Goal: Task Accomplishment & Management: Manage account settings

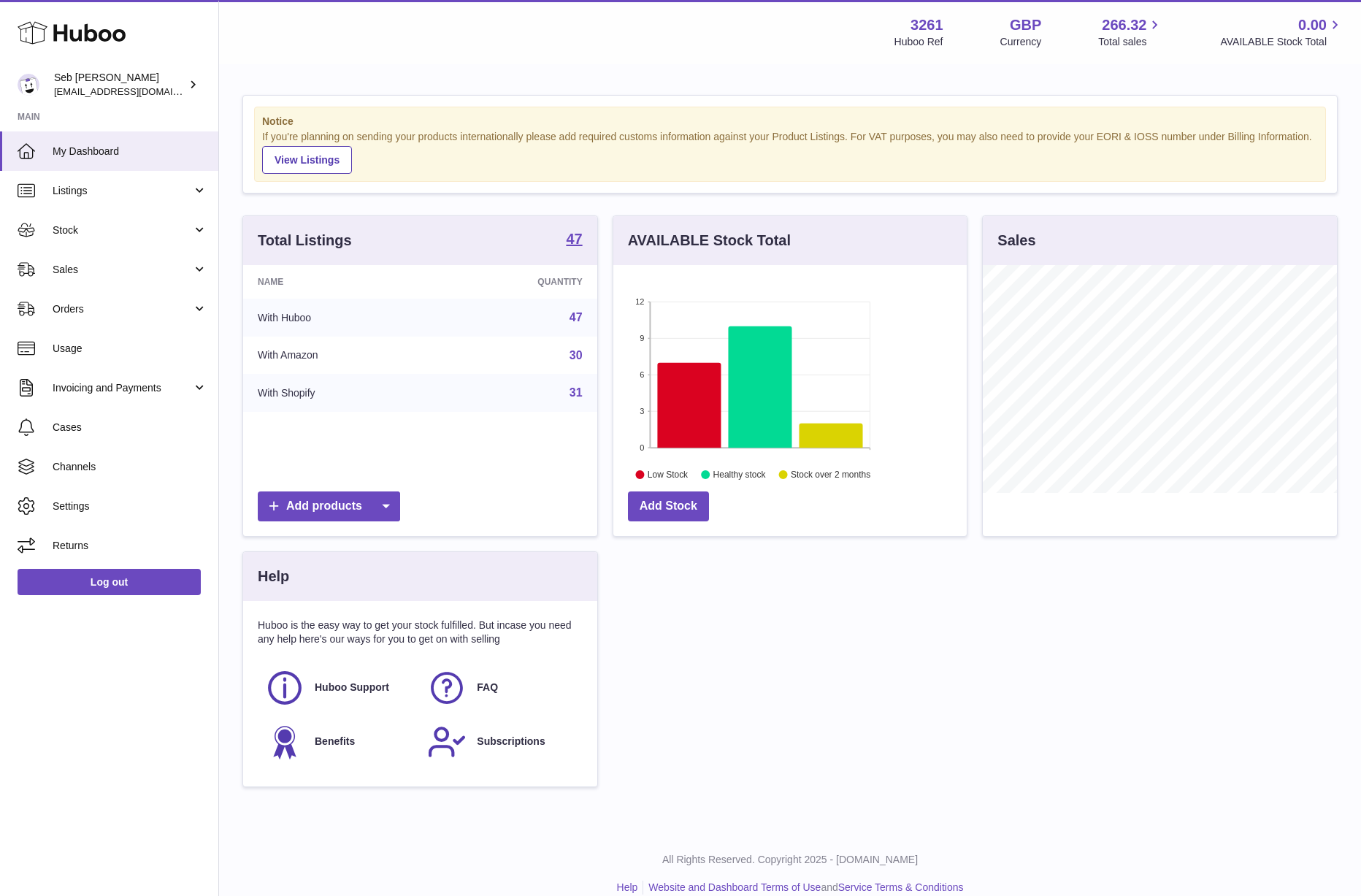
scroll to position [228, 353]
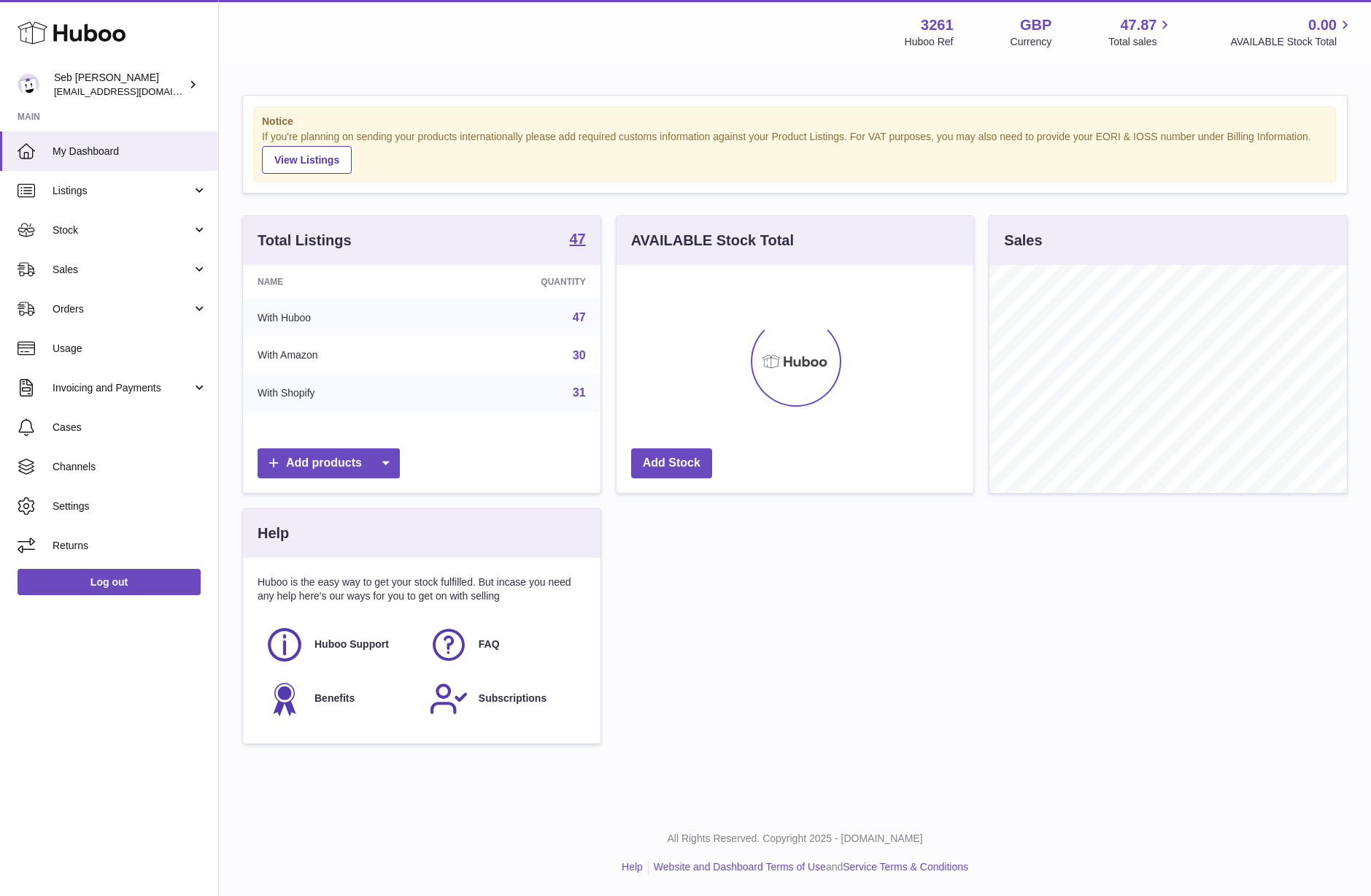
scroll to position [228, 357]
click at [165, 306] on span "Orders" at bounding box center [122, 309] width 139 height 14
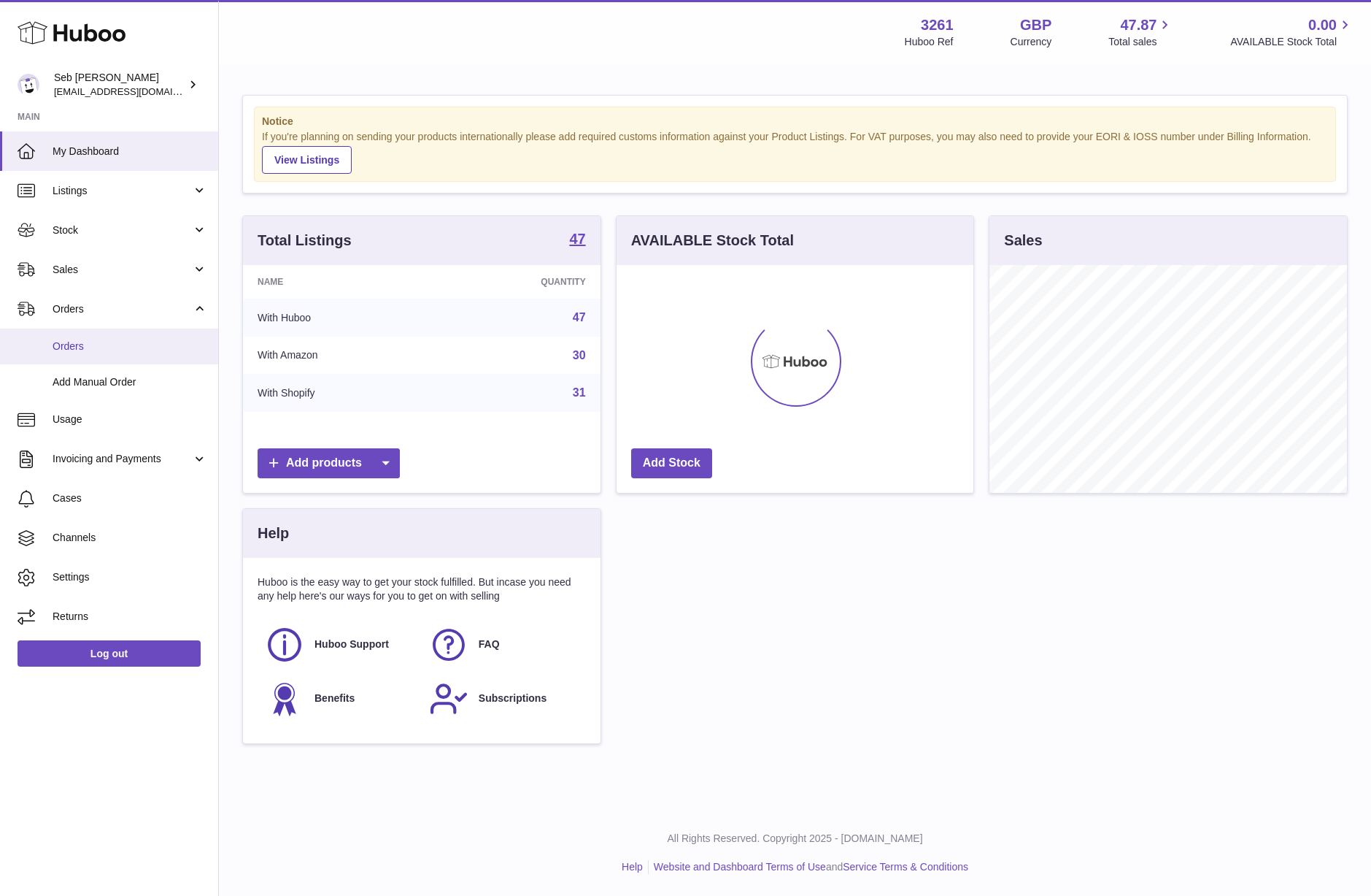
click at [163, 336] on link "Orders" at bounding box center [109, 345] width 218 height 35
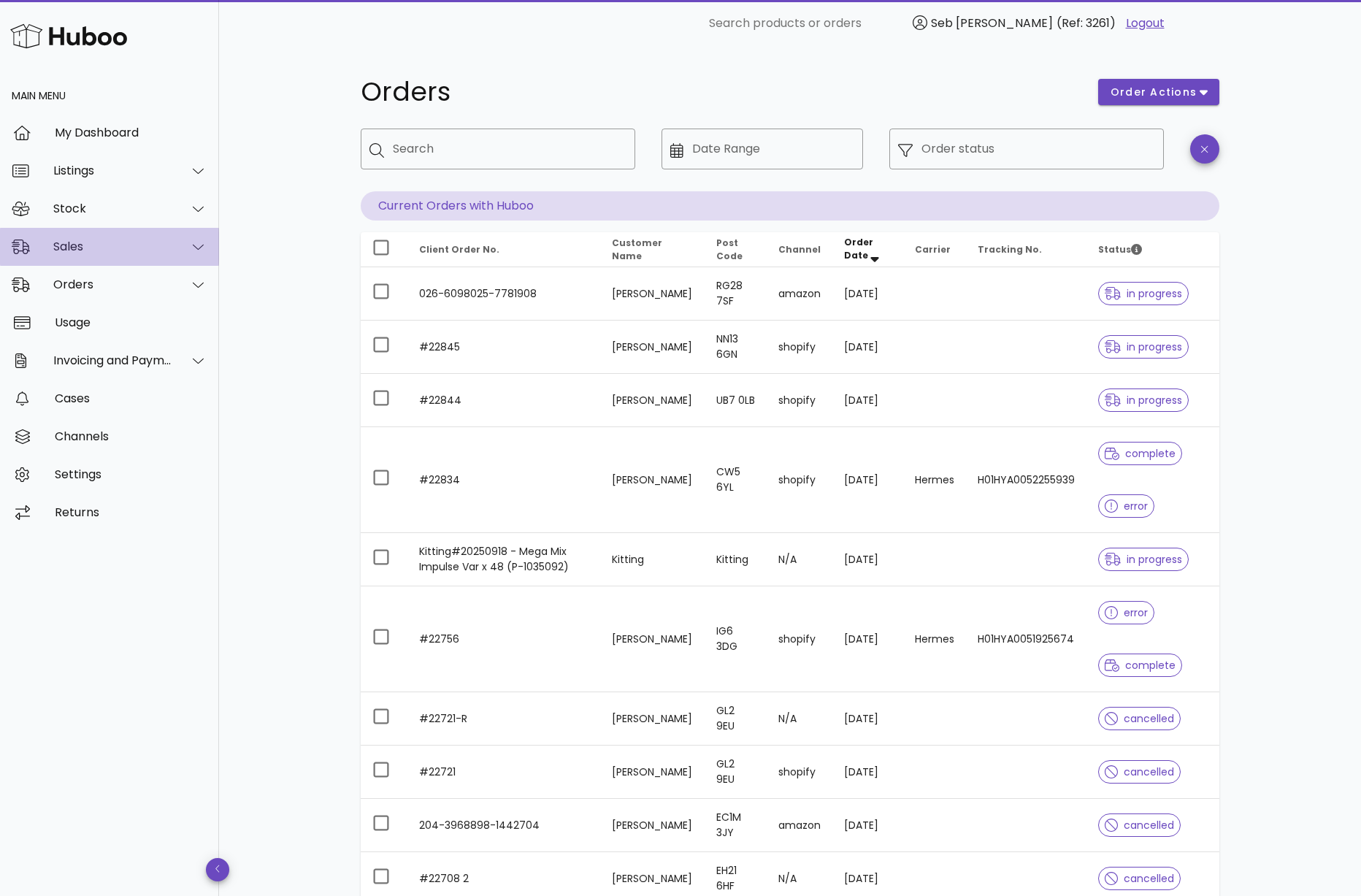
click at [107, 247] on div "Sales" at bounding box center [113, 246] width 119 height 14
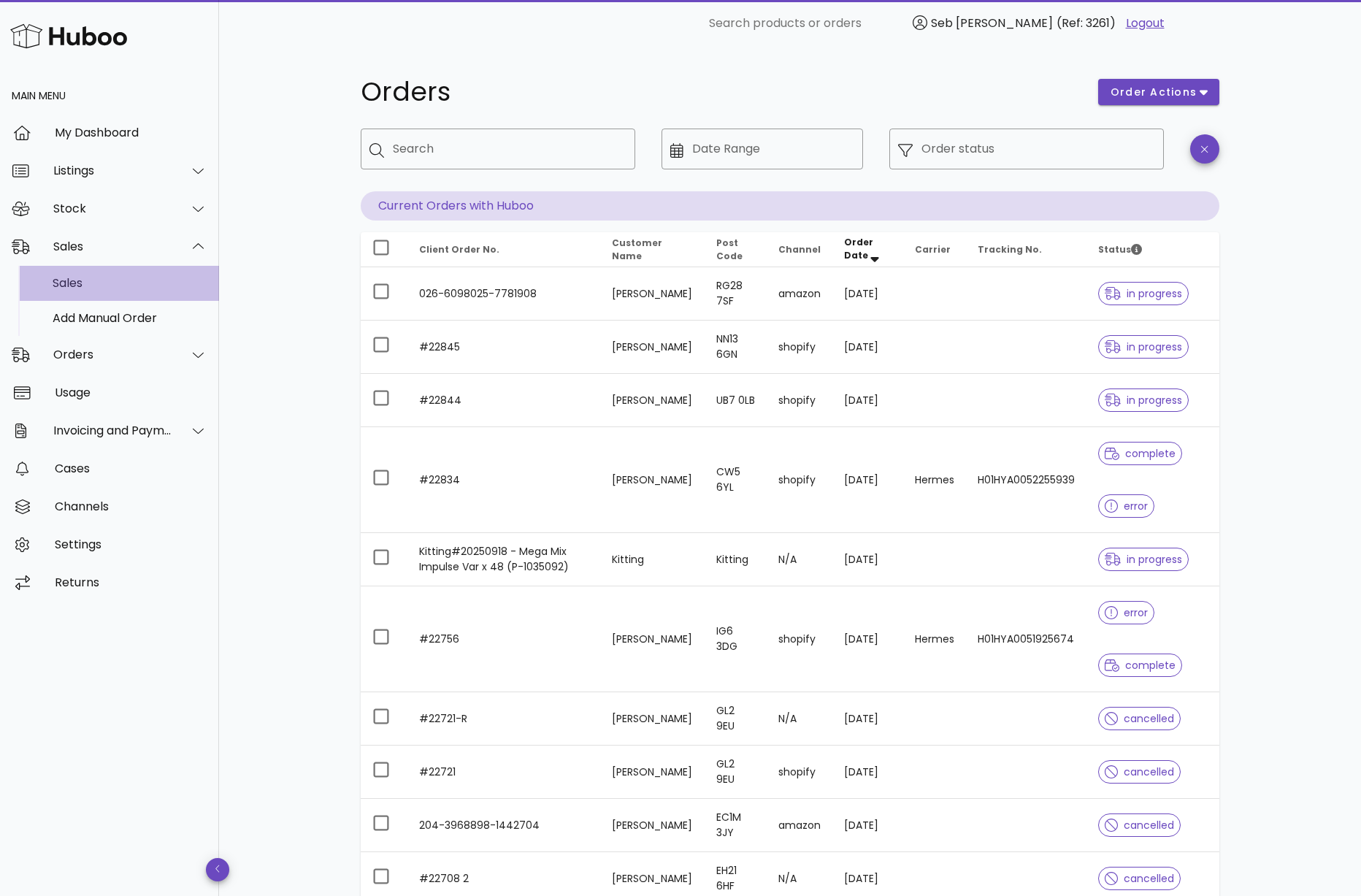
click at [119, 281] on div "Sales" at bounding box center [130, 282] width 155 height 14
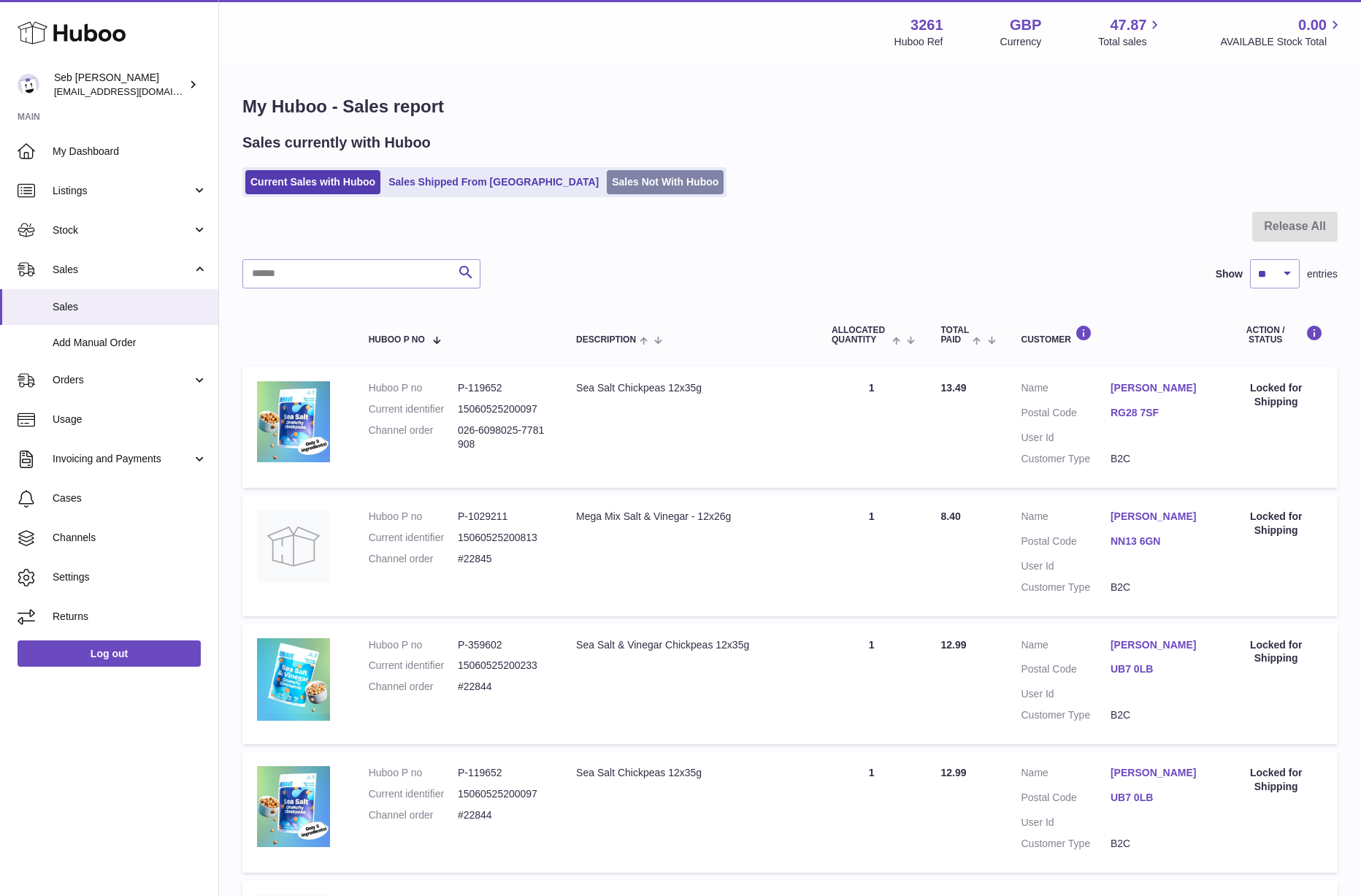
click at [607, 173] on link "Sales Not With Huboo" at bounding box center [665, 181] width 116 height 24
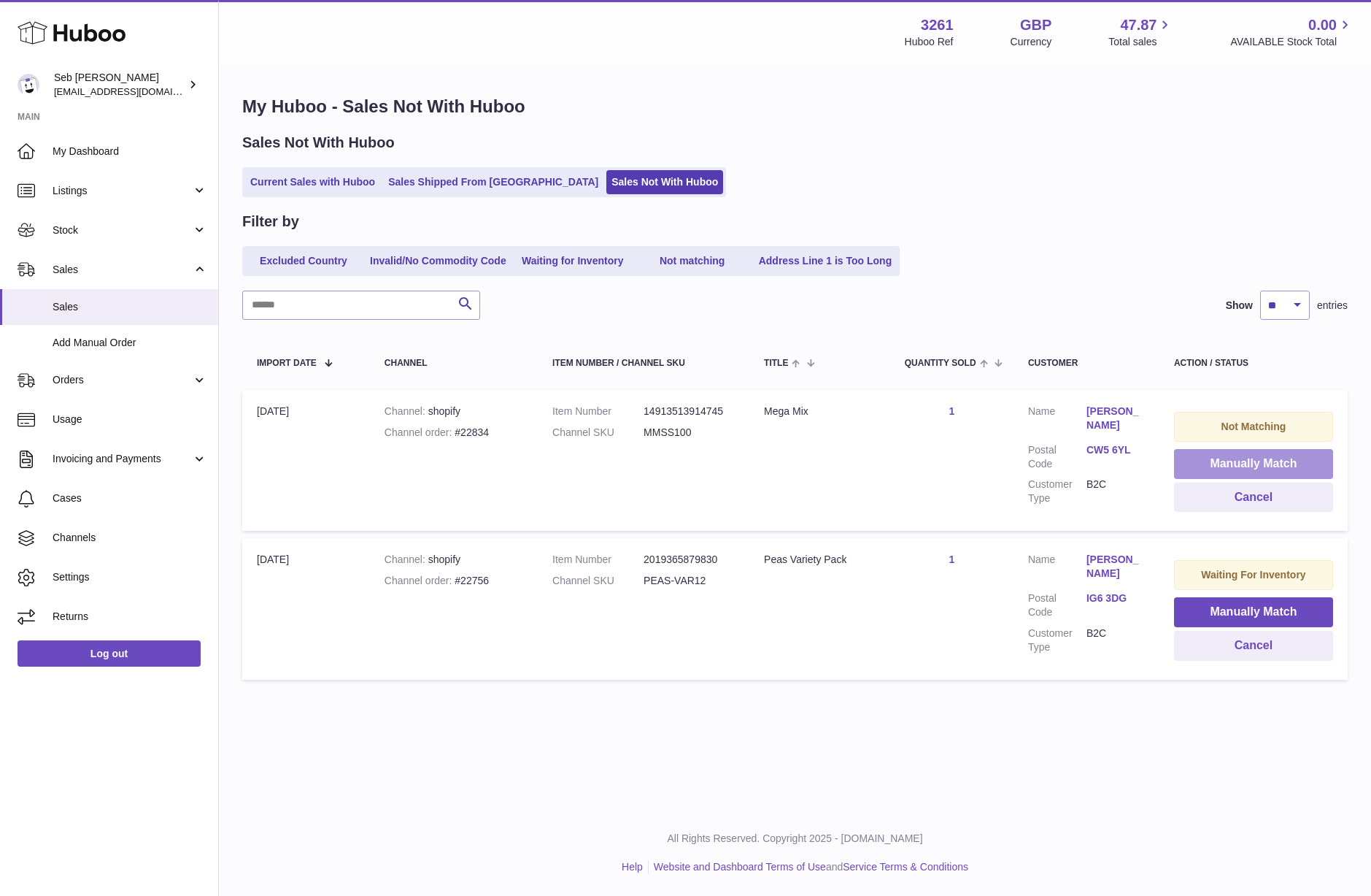
click at [1213, 463] on button "Manually Match" at bounding box center [1254, 463] width 159 height 30
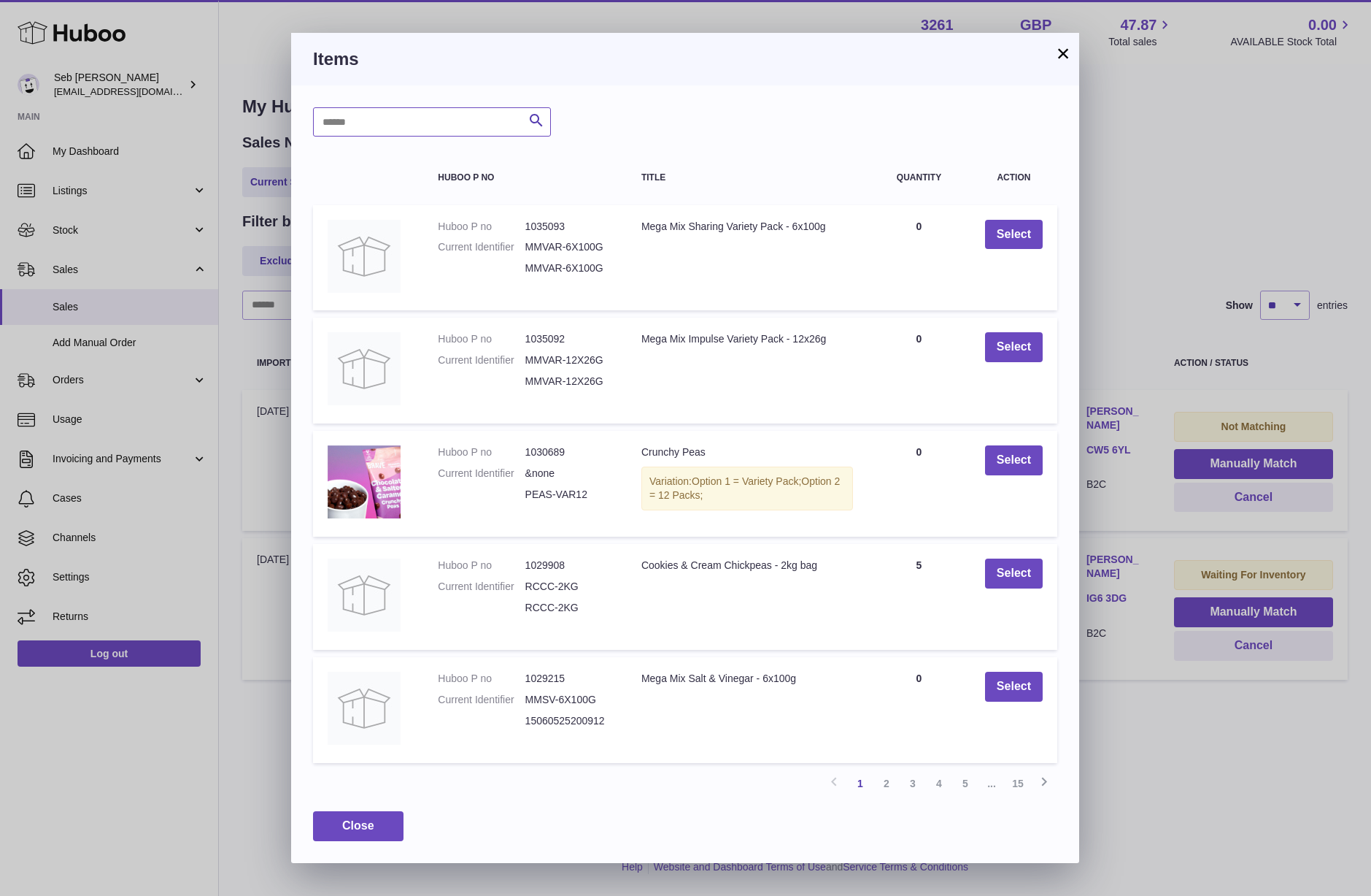
click at [447, 126] on input "text" at bounding box center [431, 121] width 238 height 30
type input "*******"
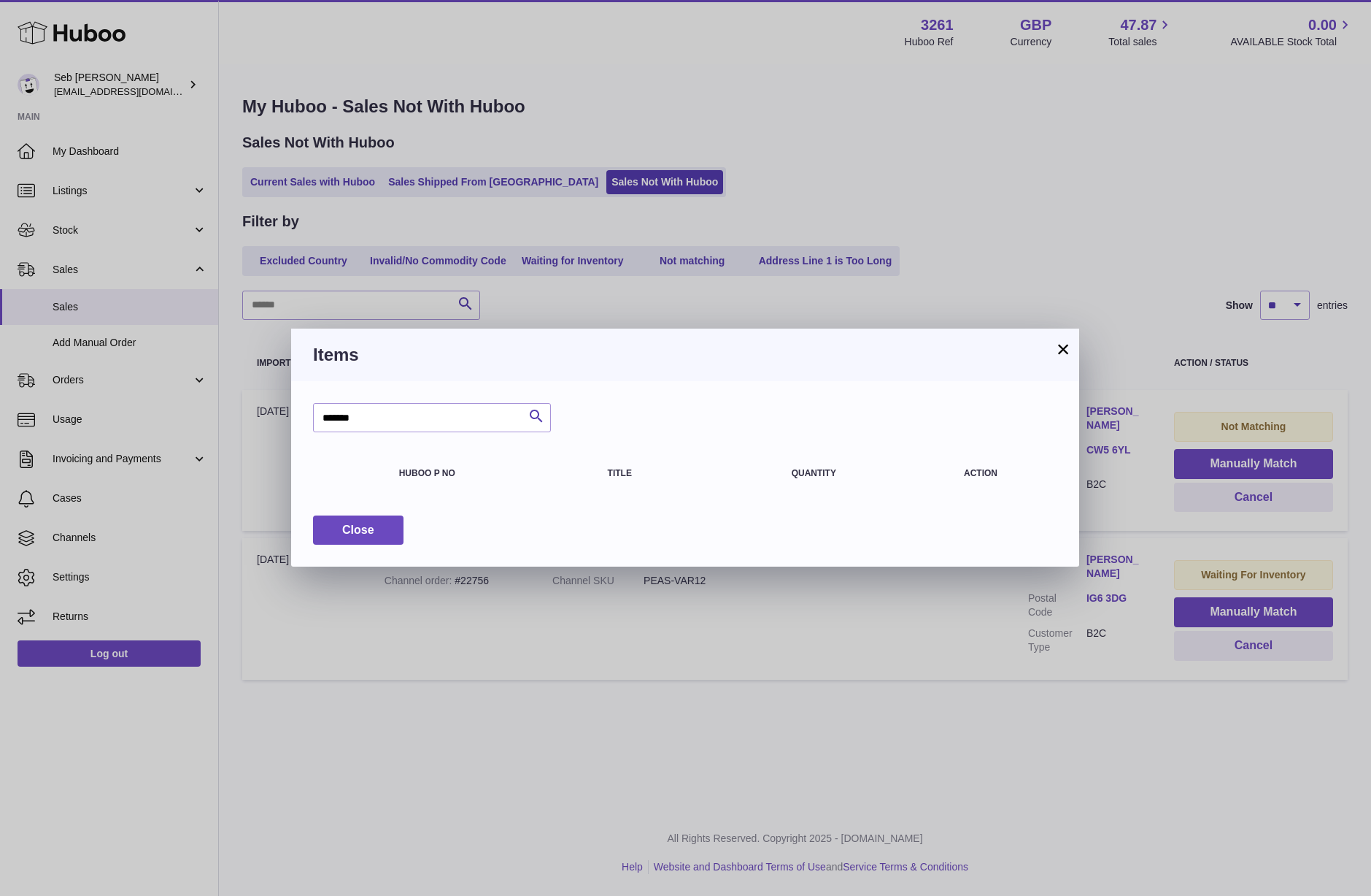
click at [1054, 344] on button "×" at bounding box center [1063, 348] width 17 height 17
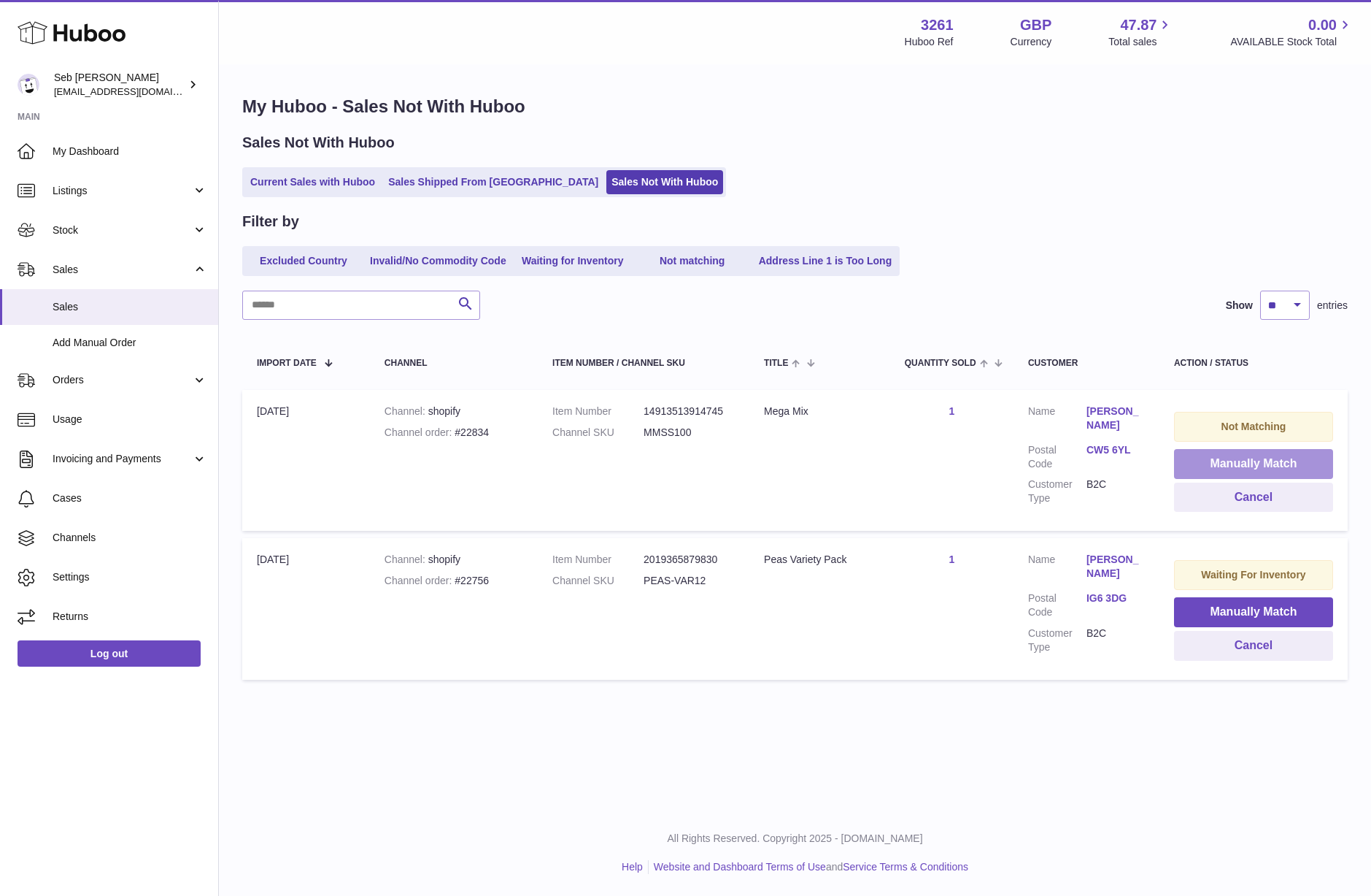
click at [1227, 462] on button "Manually Match" at bounding box center [1254, 463] width 159 height 30
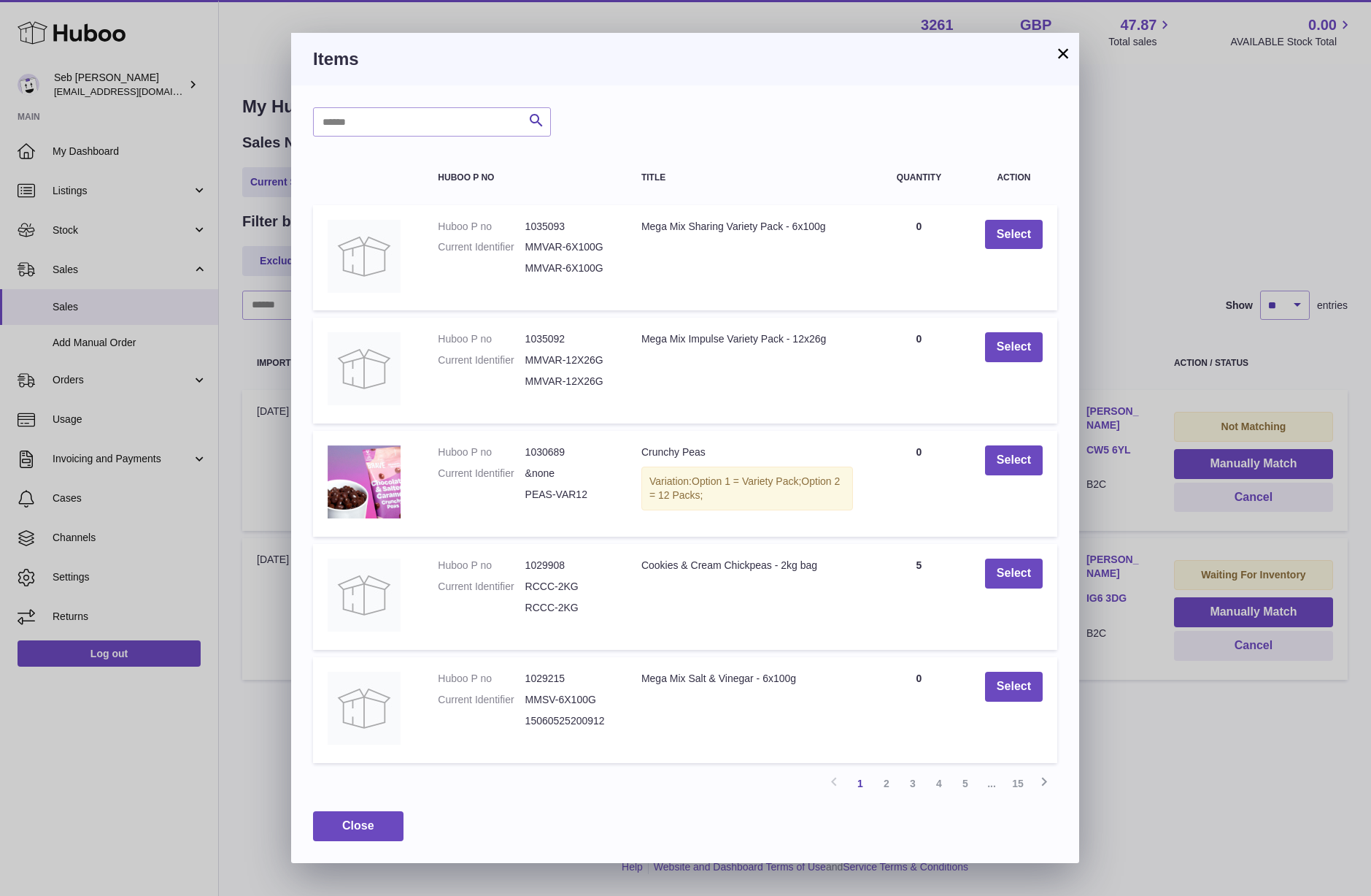
click at [1058, 53] on button "×" at bounding box center [1063, 53] width 17 height 17
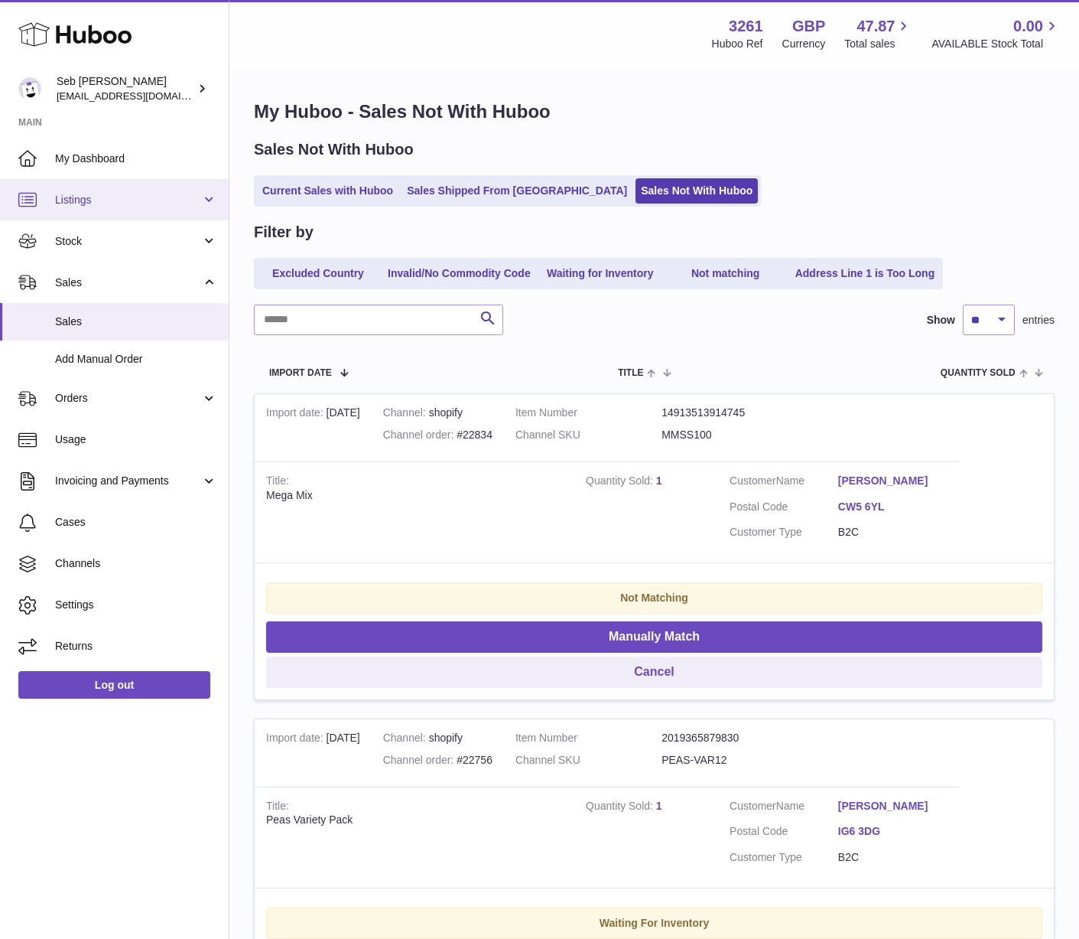
click at [171, 216] on link "Listings" at bounding box center [114, 199] width 229 height 41
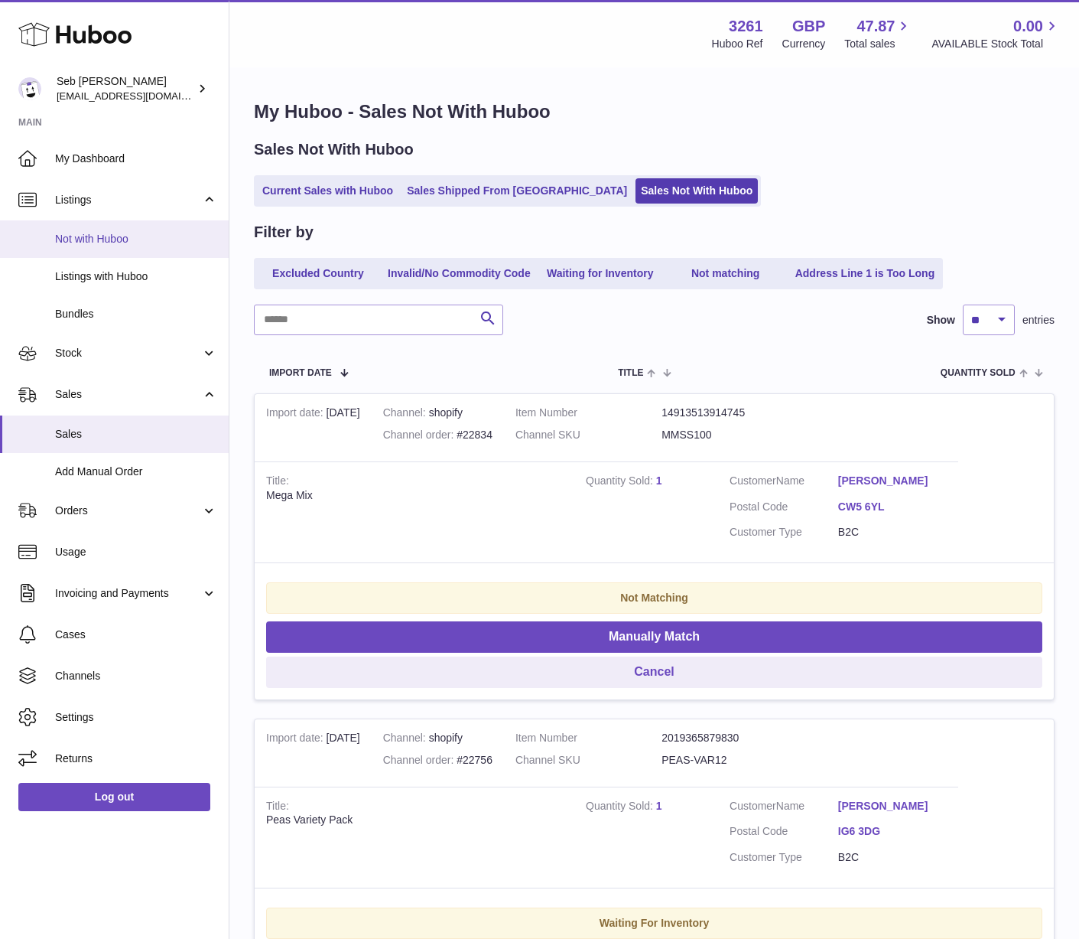
click at [169, 233] on span "Not with Huboo" at bounding box center [136, 239] width 162 height 15
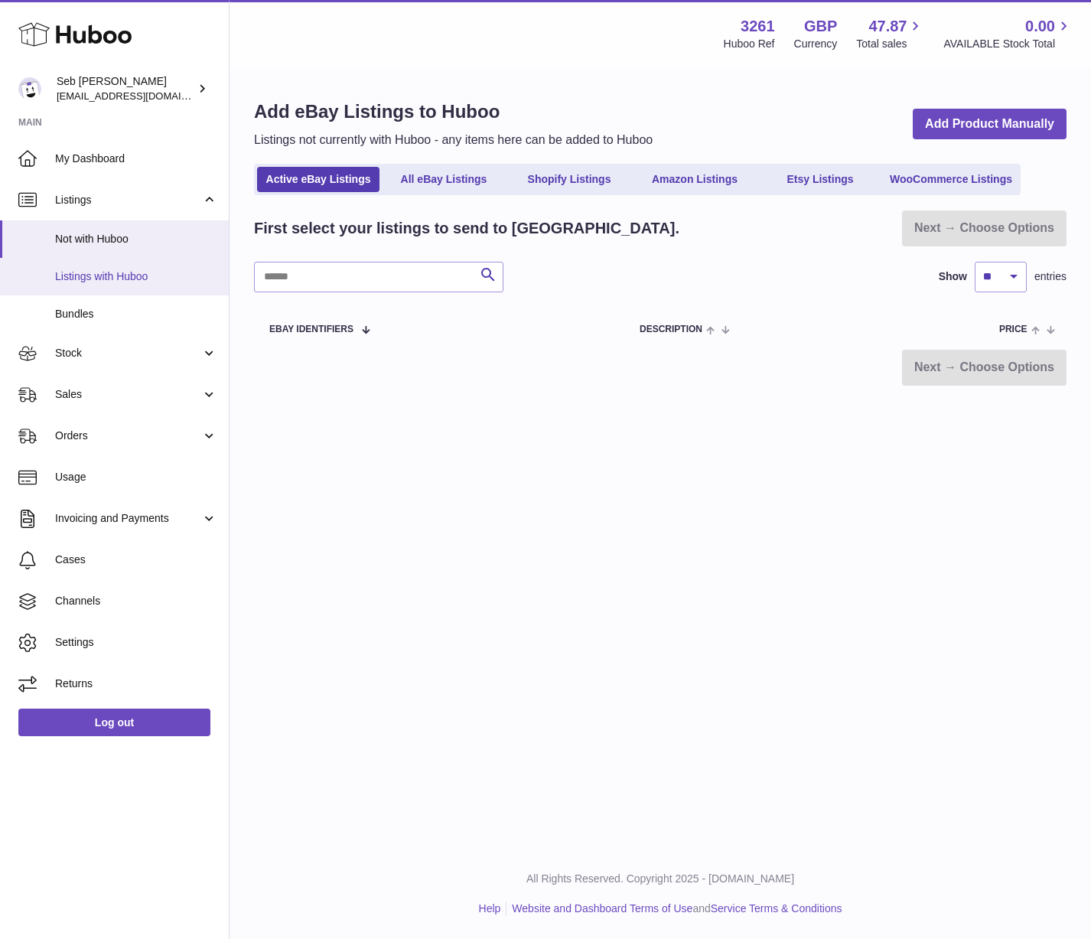
click at [179, 279] on span "Listings with Huboo" at bounding box center [136, 276] width 162 height 15
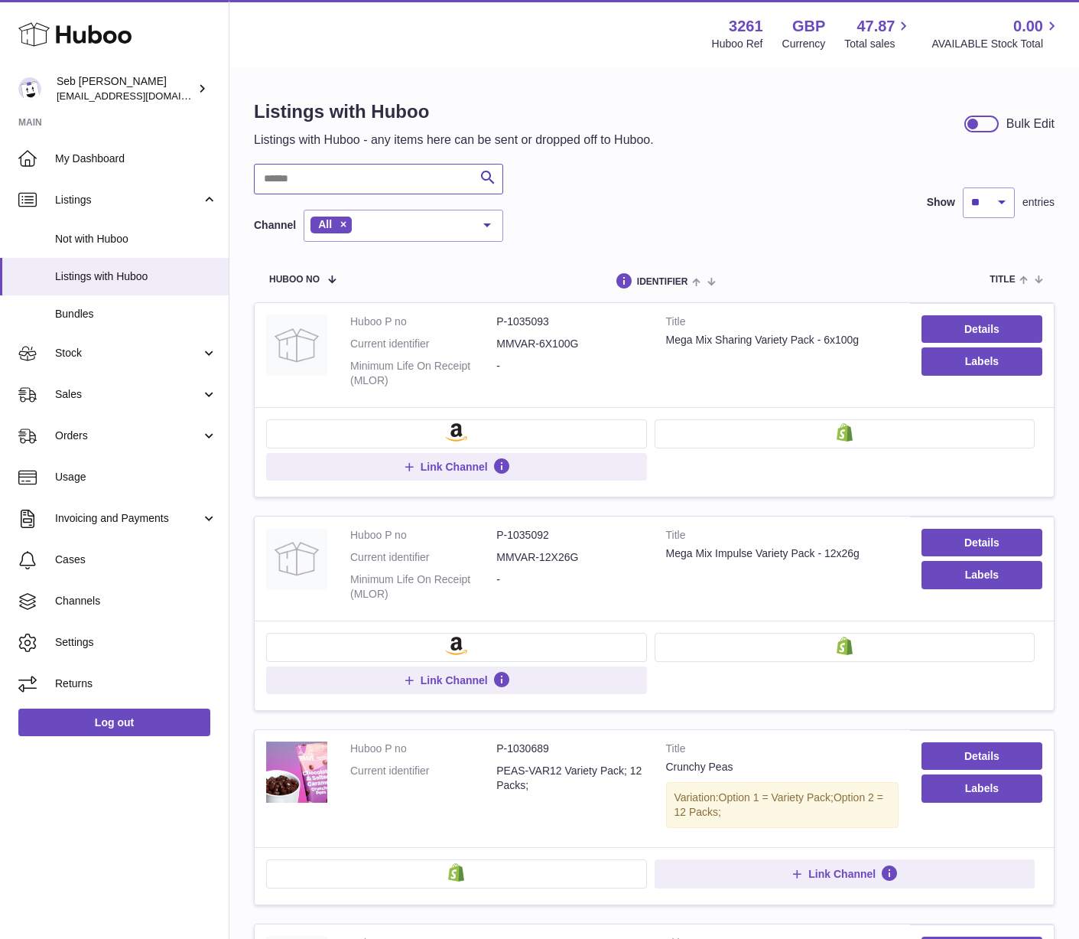
click at [340, 184] on input "text" at bounding box center [378, 179] width 249 height 31
paste input "*********"
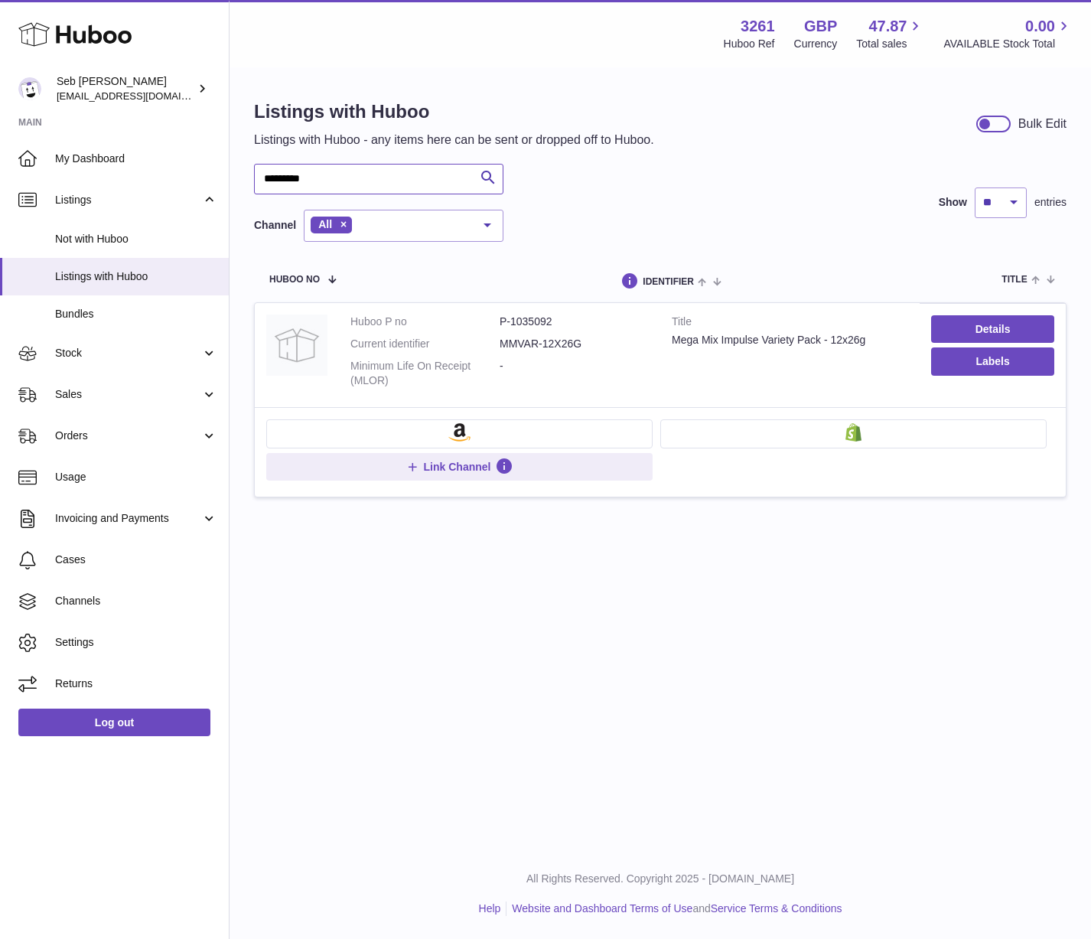
click at [376, 182] on input "*********" at bounding box center [378, 179] width 249 height 31
paste input "text"
type input "*********"
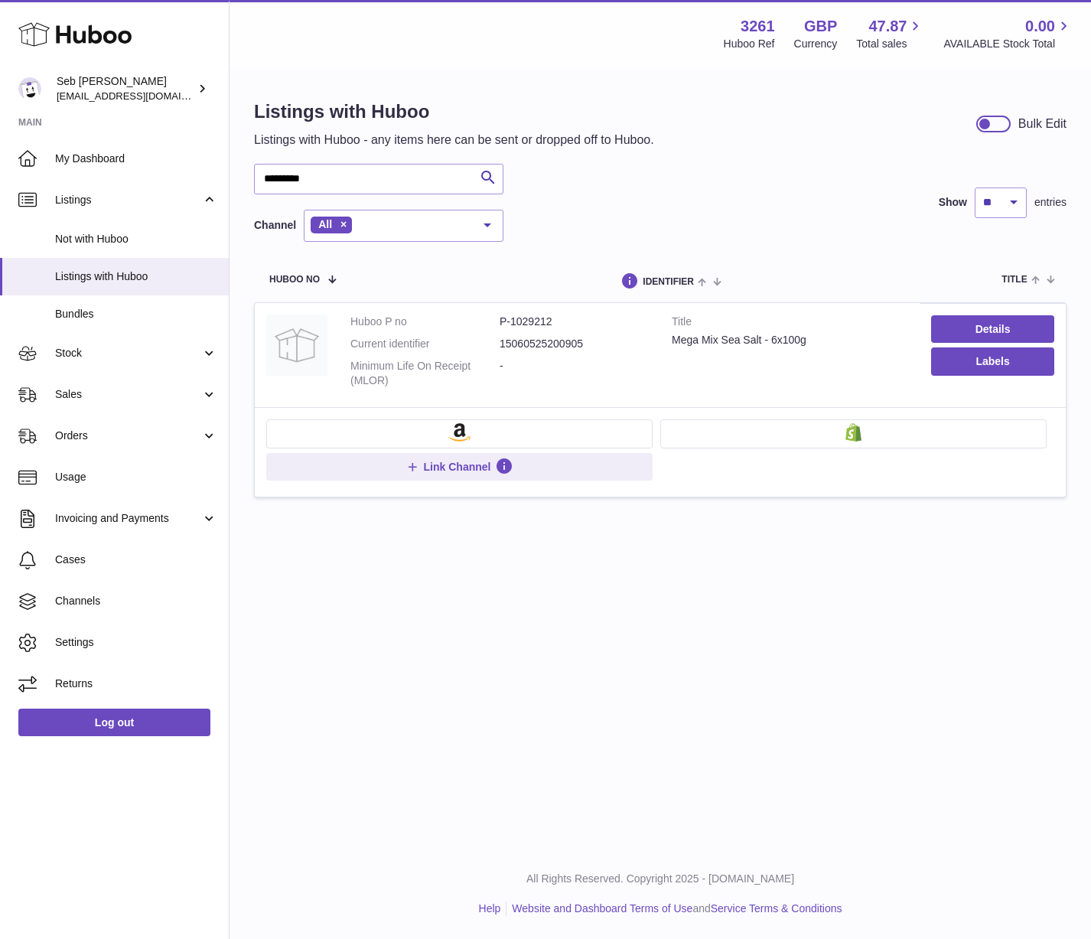
click at [529, 624] on div "Menu Huboo 3261 Huboo Ref GBP Currency 47.87 Total sales 0.00 AVAILABLE Stock T…" at bounding box center [659, 424] width 861 height 848
click at [968, 330] on link "Details" at bounding box center [992, 329] width 123 height 28
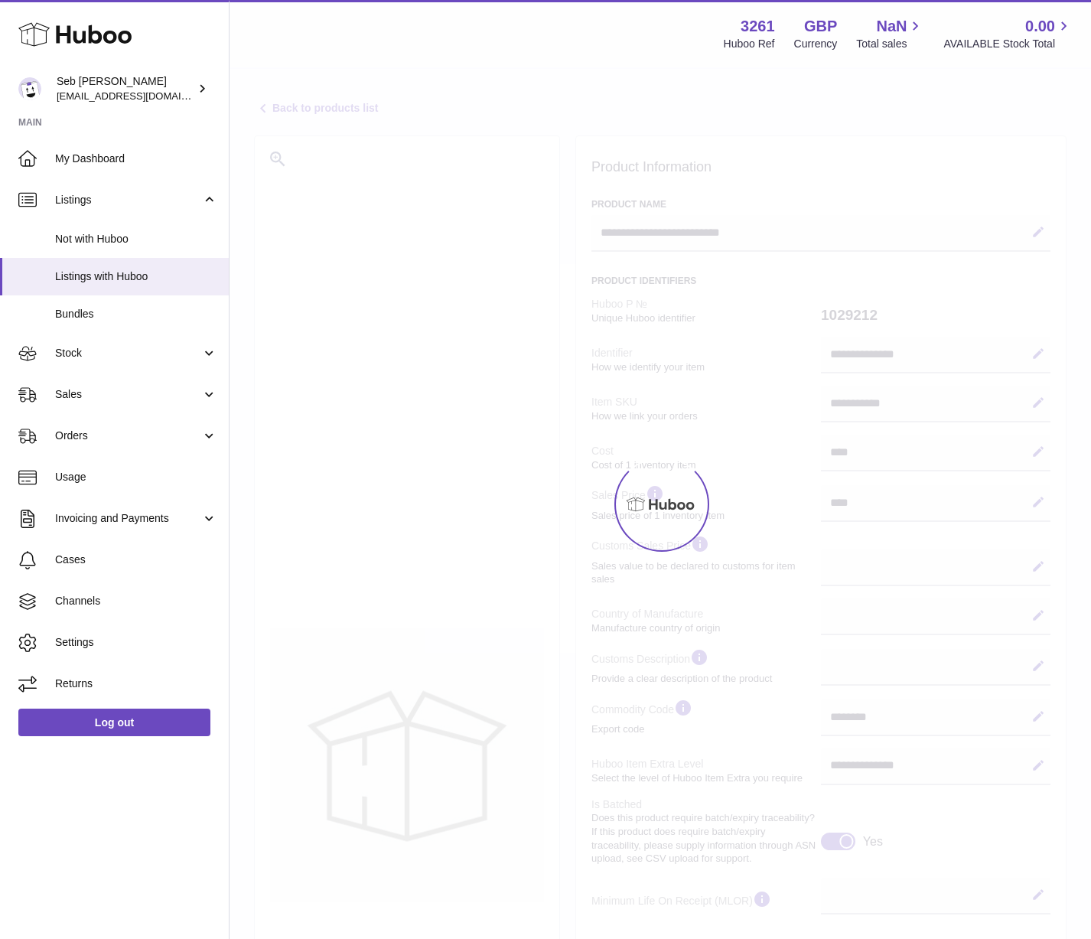
select select
select select "****"
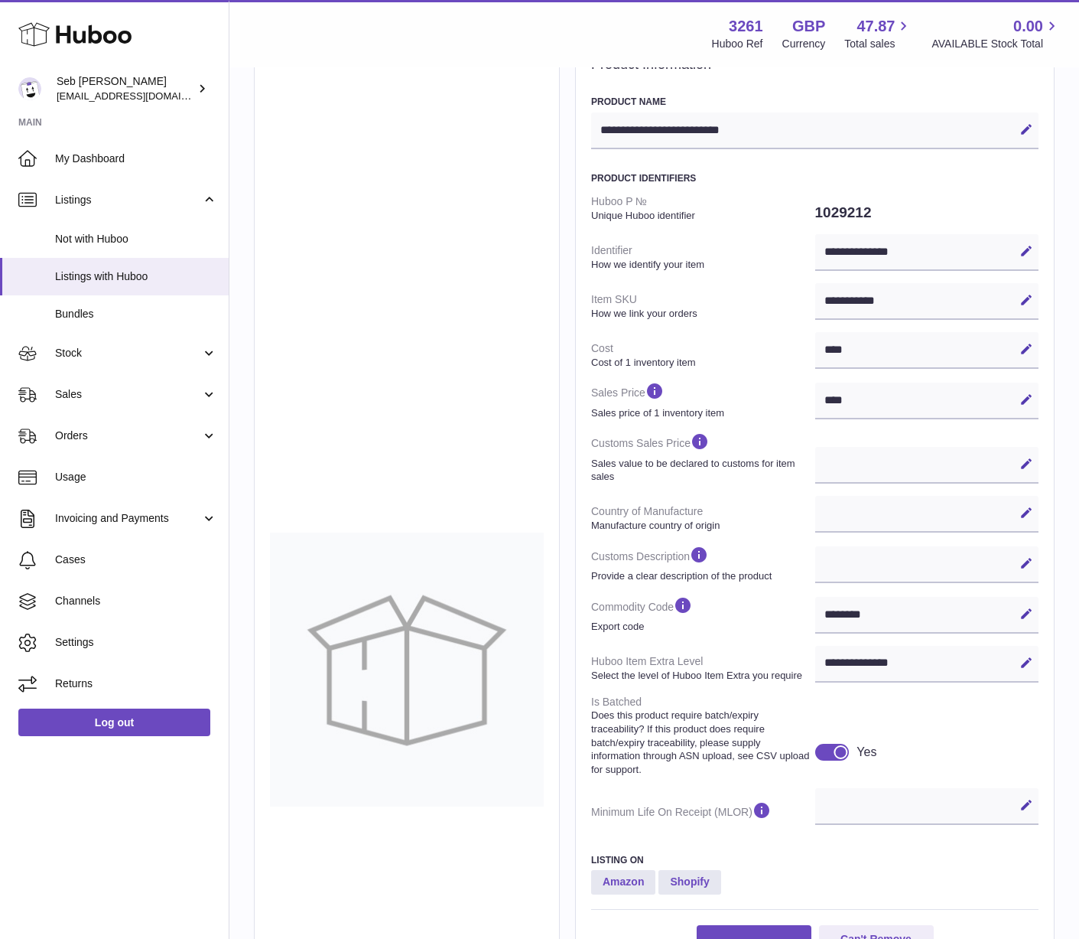
scroll to position [117, 0]
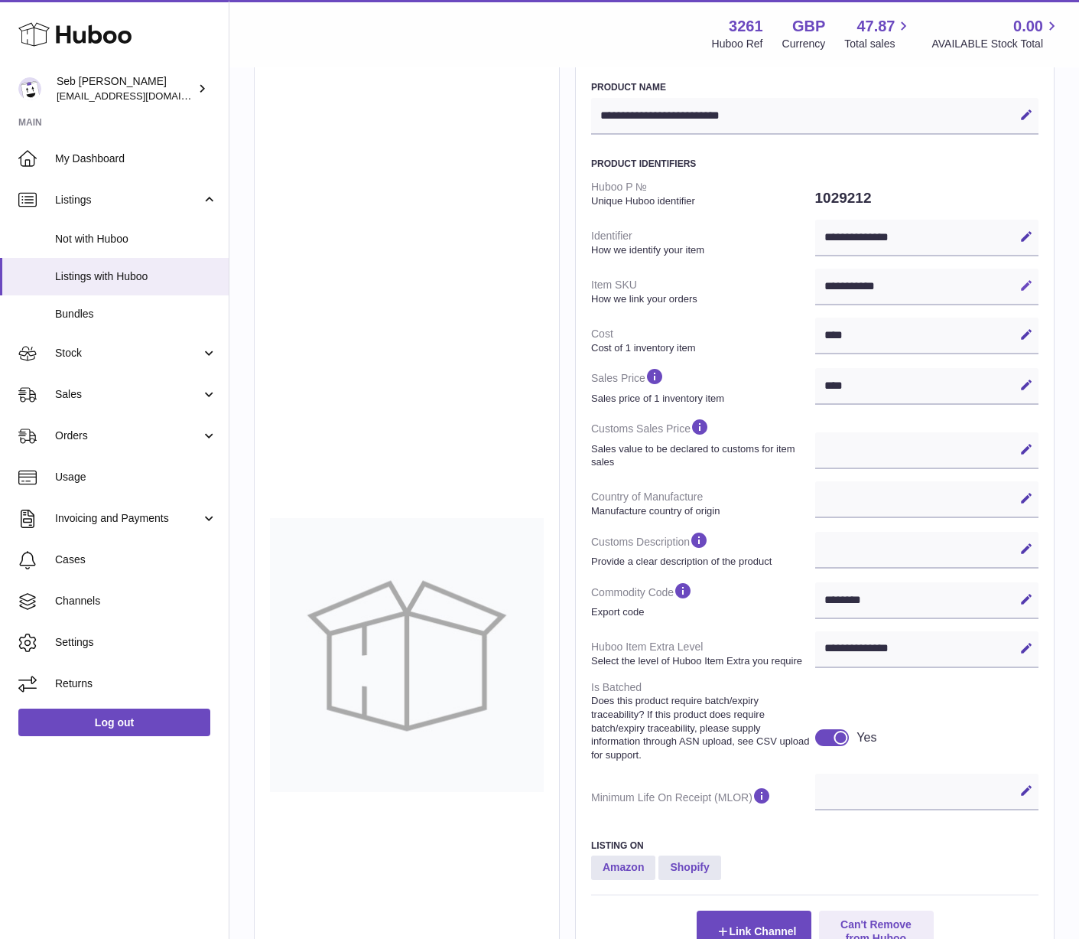
click at [1032, 286] on icon at bounding box center [1027, 285] width 14 height 14
click at [576, 226] on div "**********" at bounding box center [815, 692] width 480 height 1348
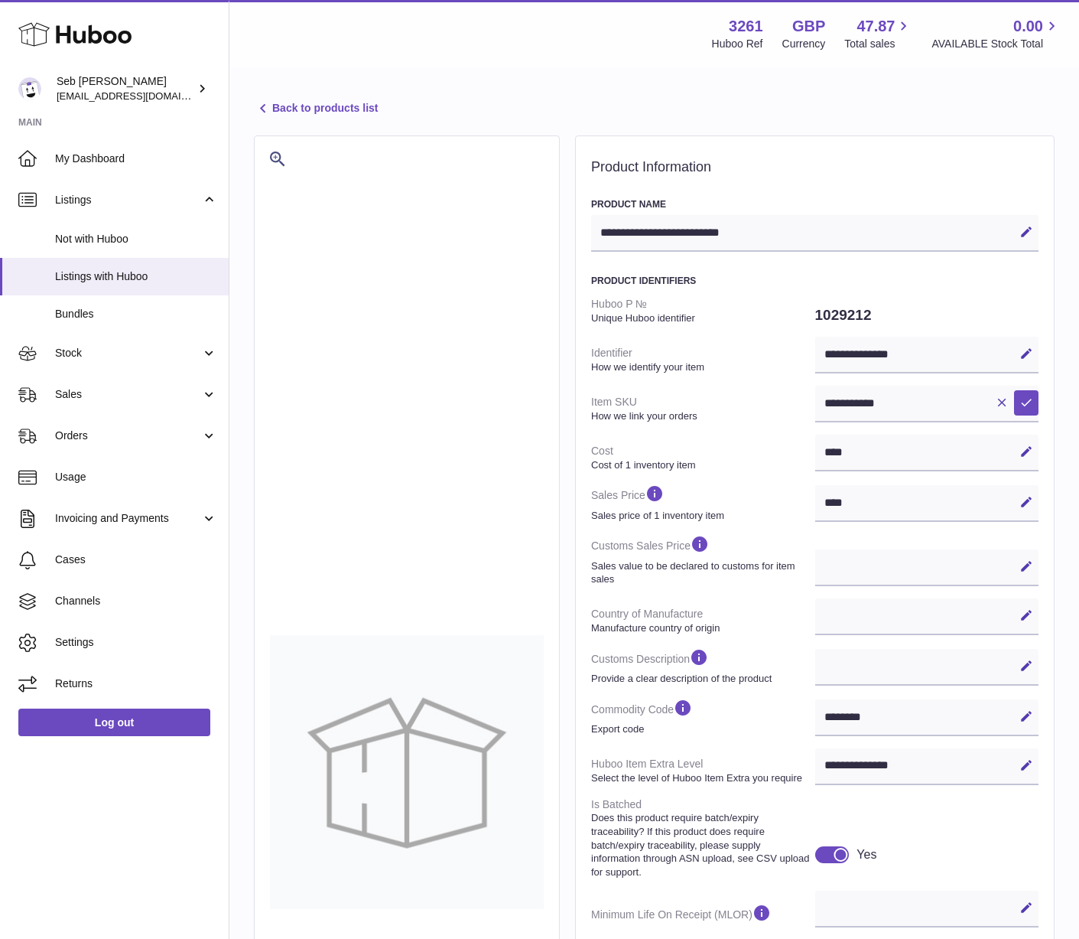
click at [337, 116] on link "Back to products list" at bounding box center [316, 108] width 124 height 18
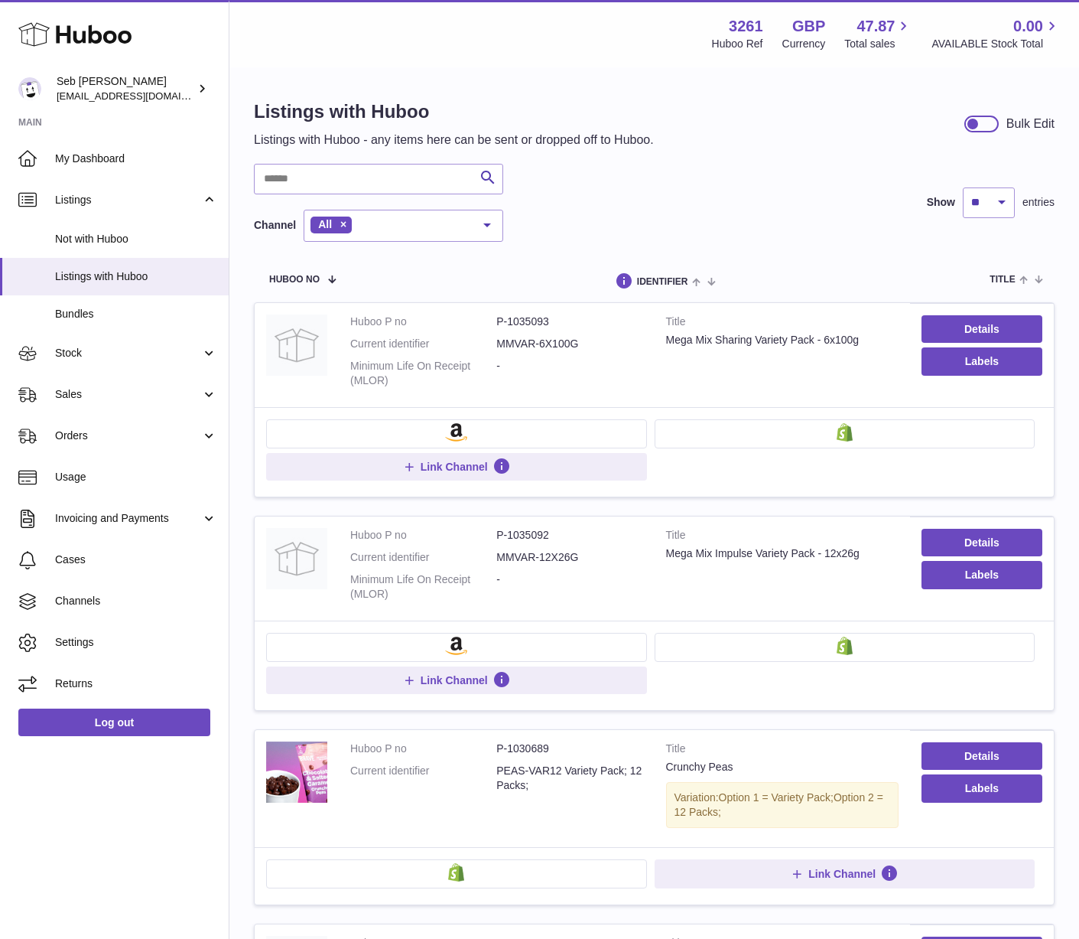
click at [645, 99] on h1 "Listings with Huboo" at bounding box center [454, 111] width 400 height 24
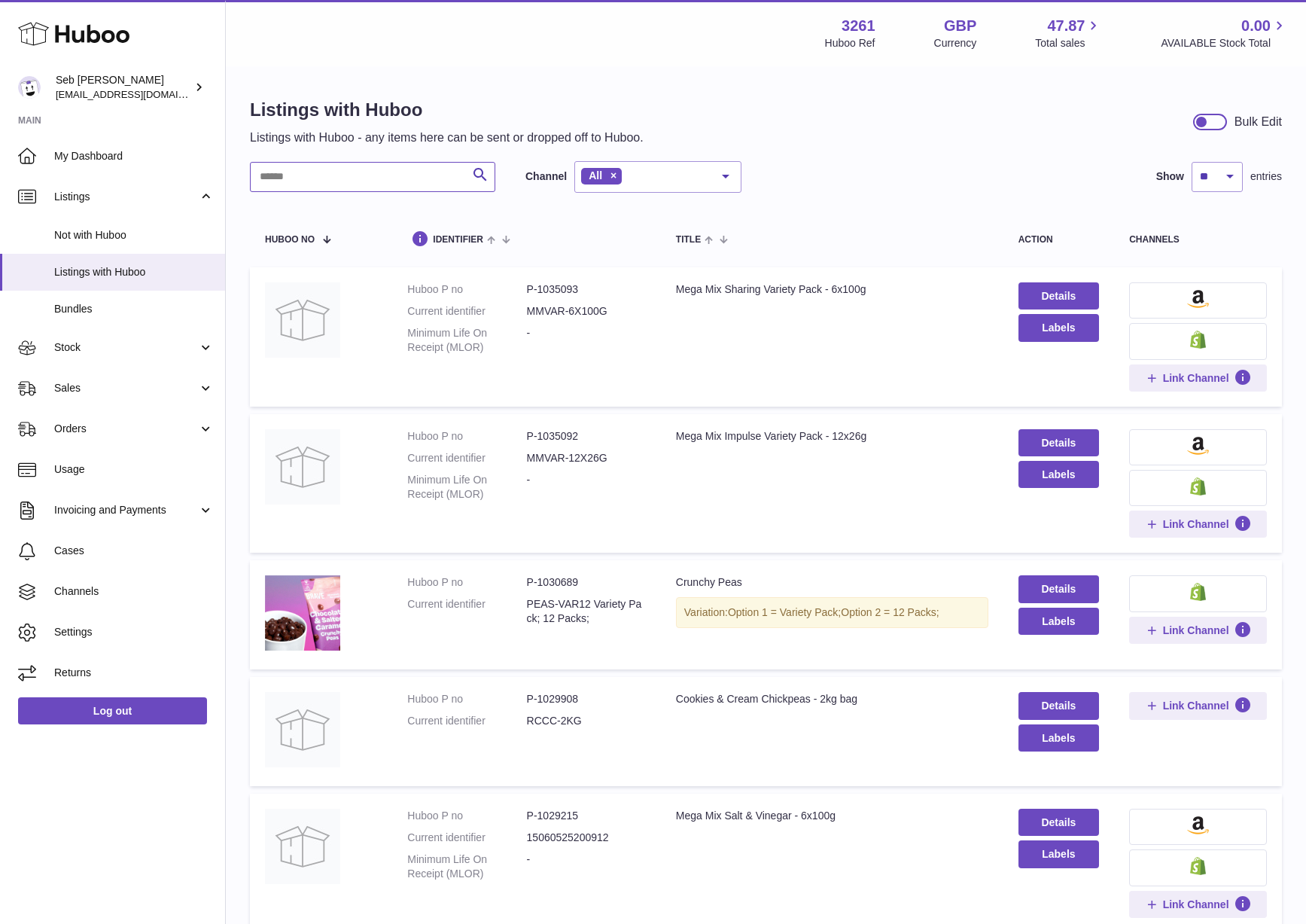
click at [335, 178] on input "text" at bounding box center [372, 176] width 245 height 31
type input "********"
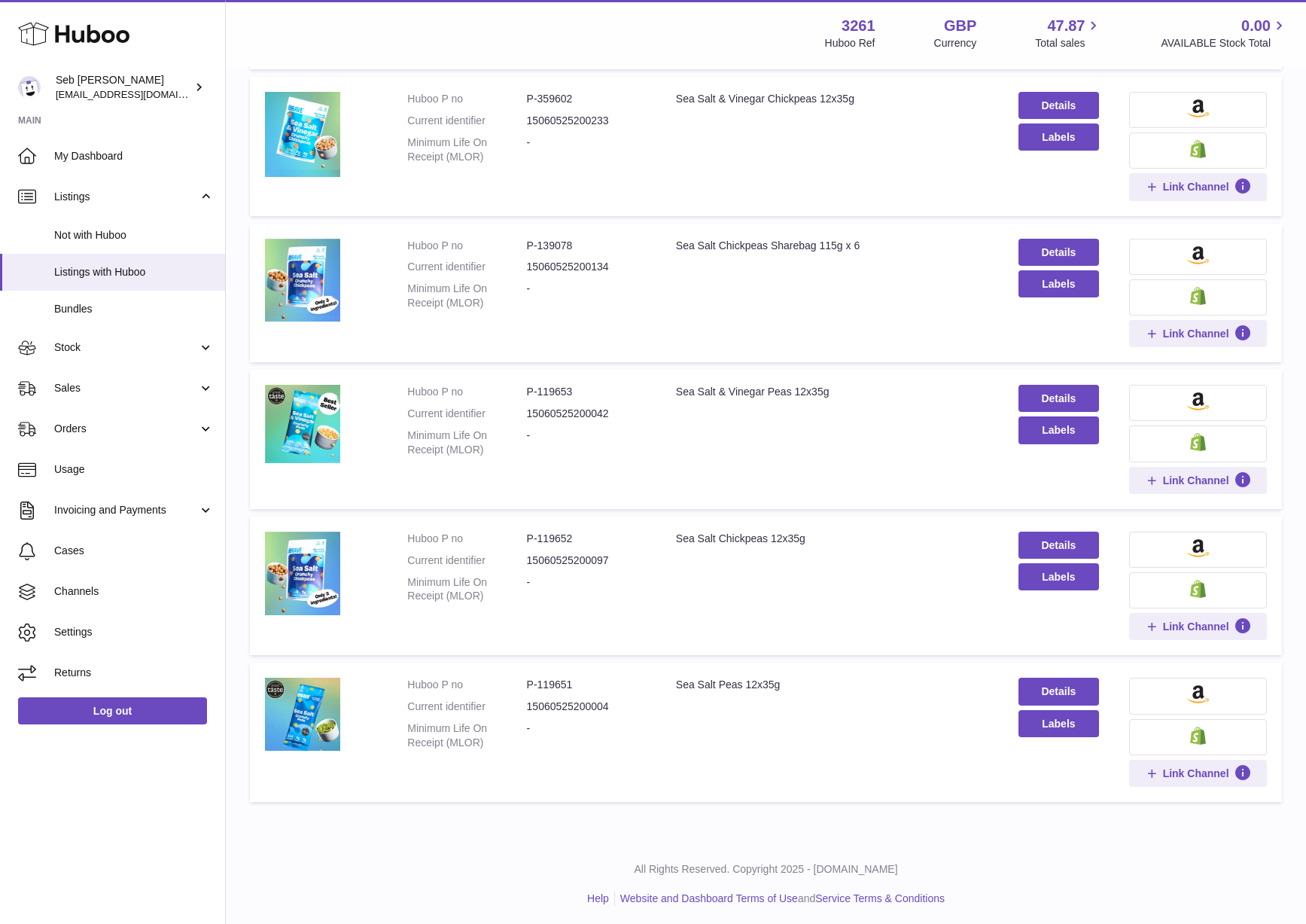
scroll to position [635, 0]
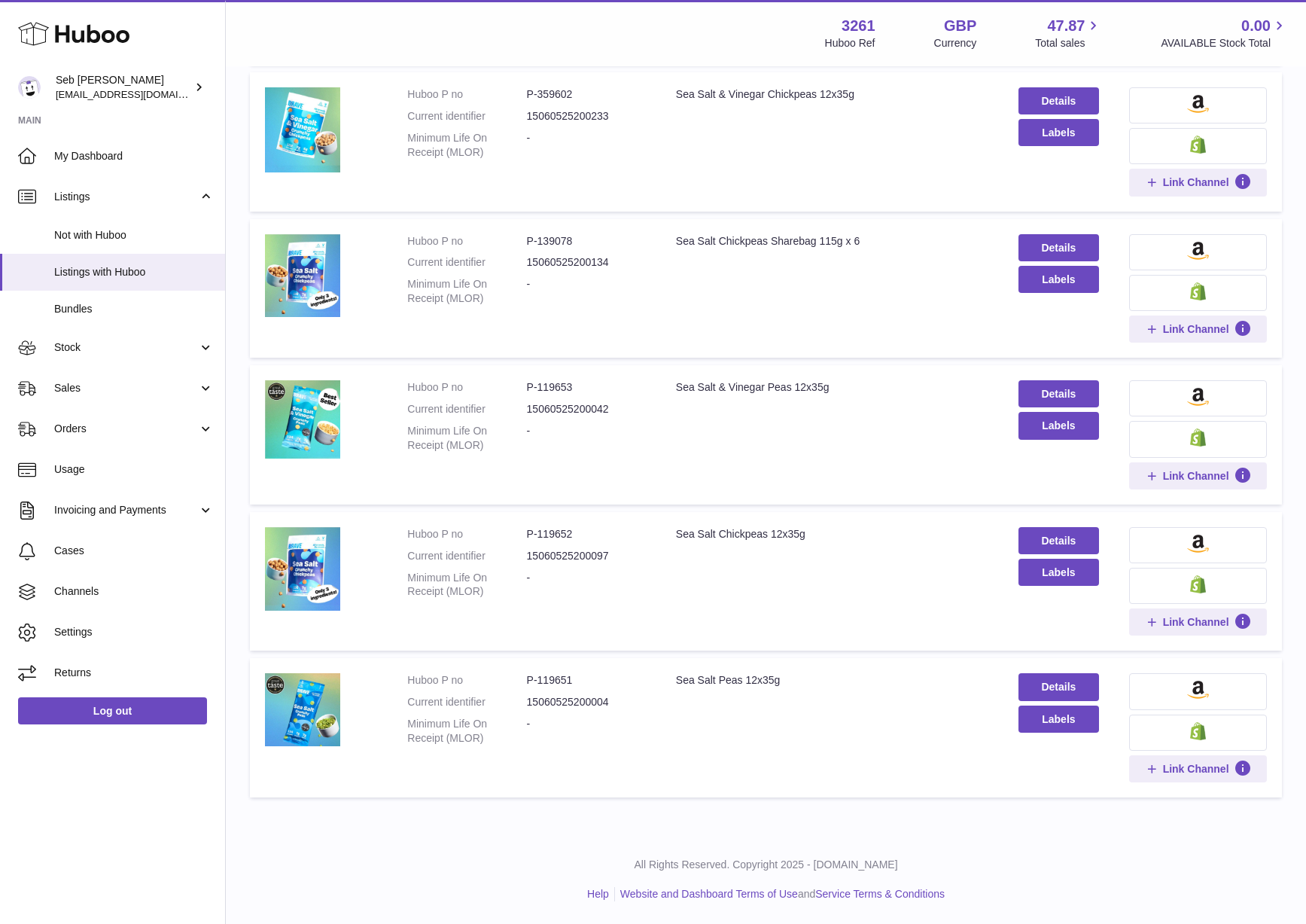
click at [1073, 587] on button at bounding box center [1198, 585] width 138 height 36
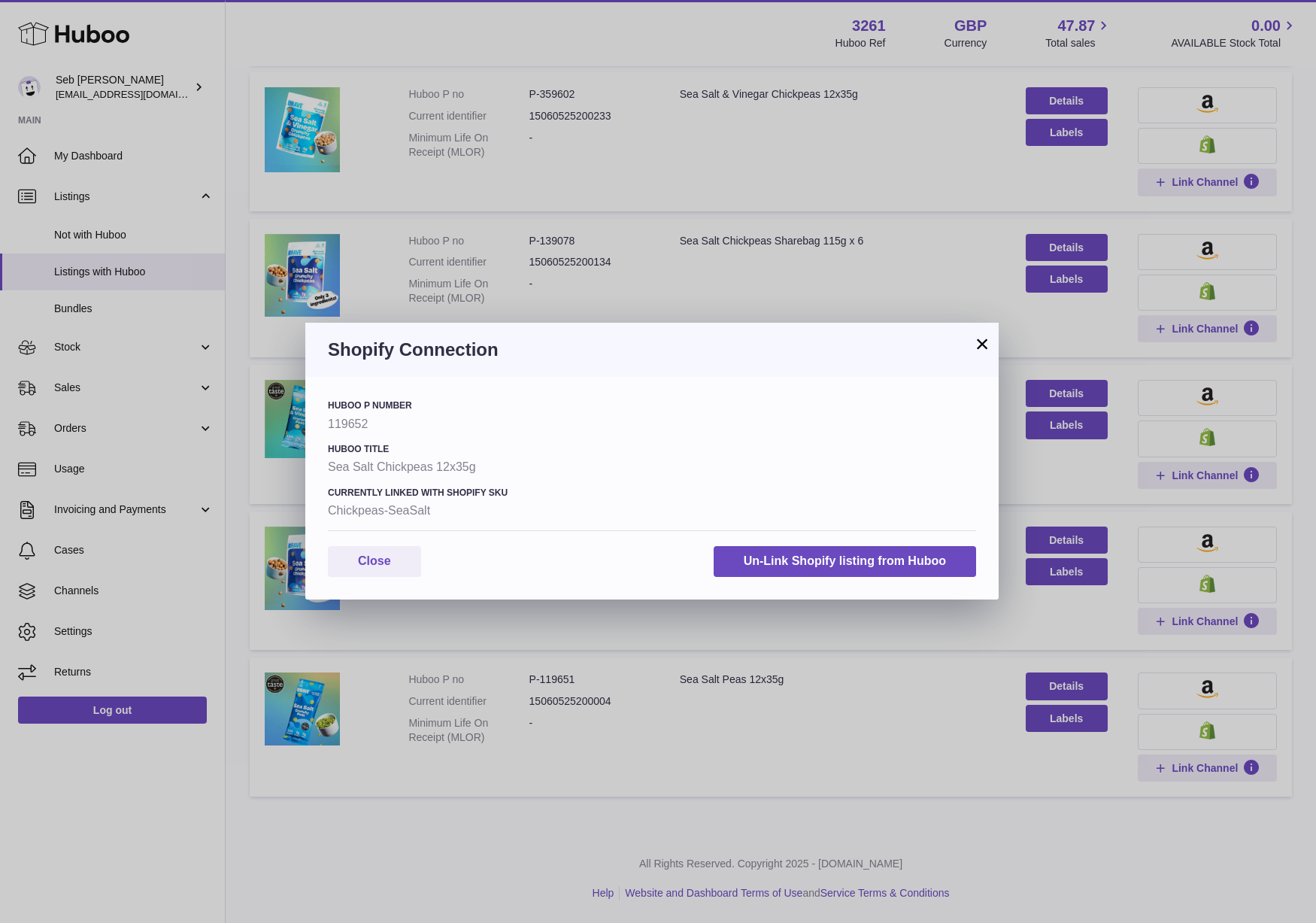
click at [977, 344] on button "×" at bounding box center [982, 343] width 18 height 18
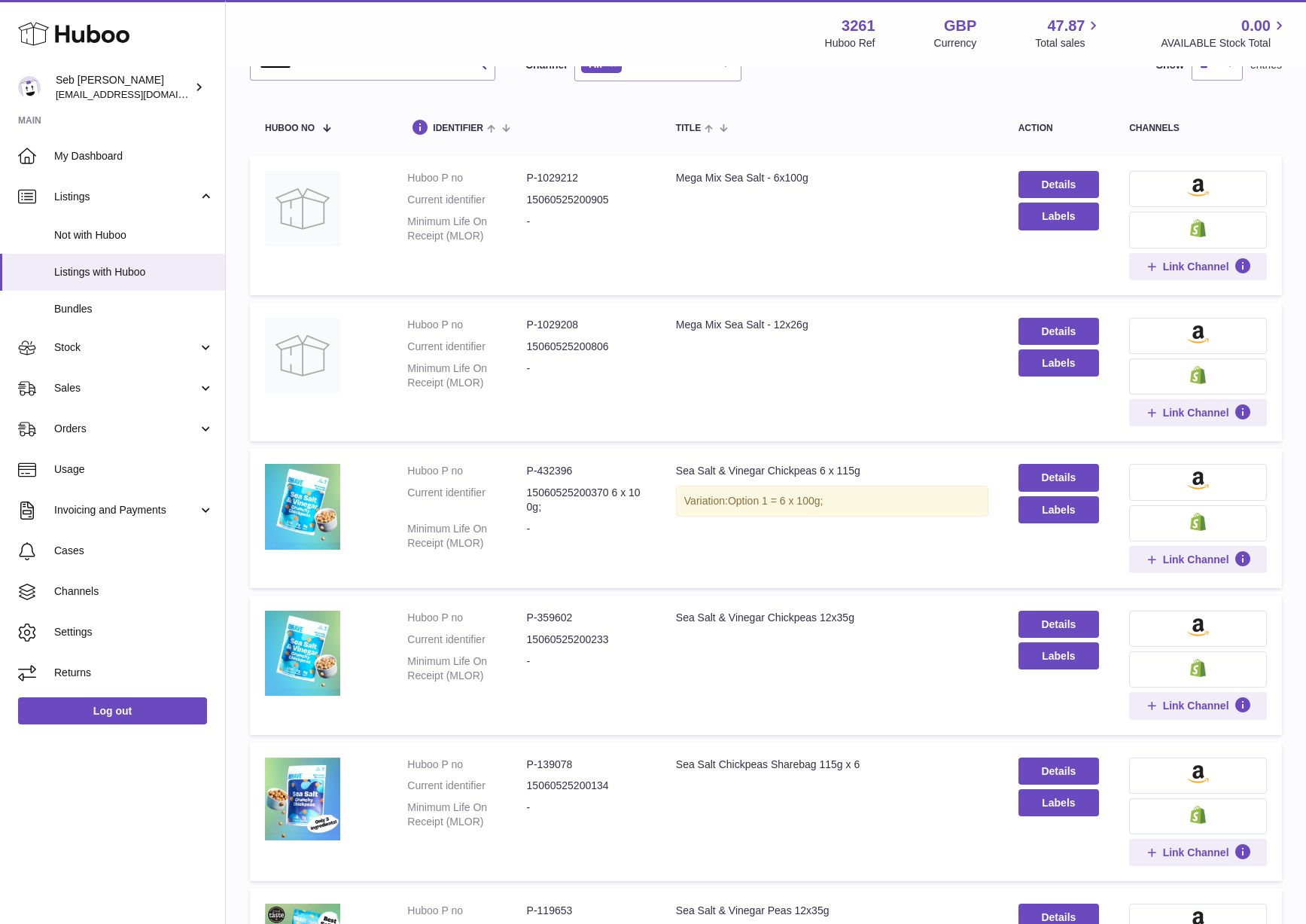
scroll to position [0, 0]
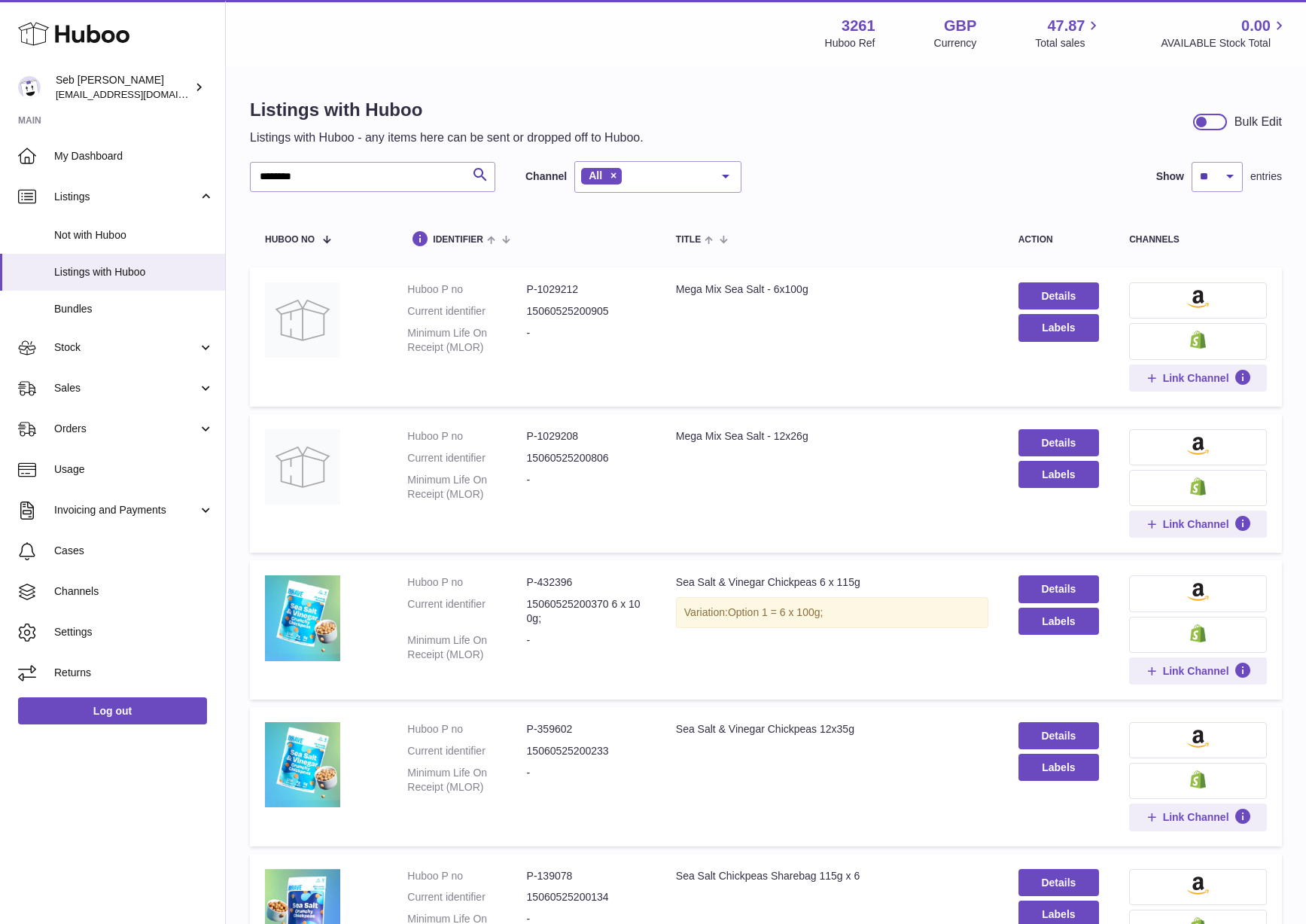
click at [1073, 347] on button at bounding box center [1198, 340] width 138 height 36
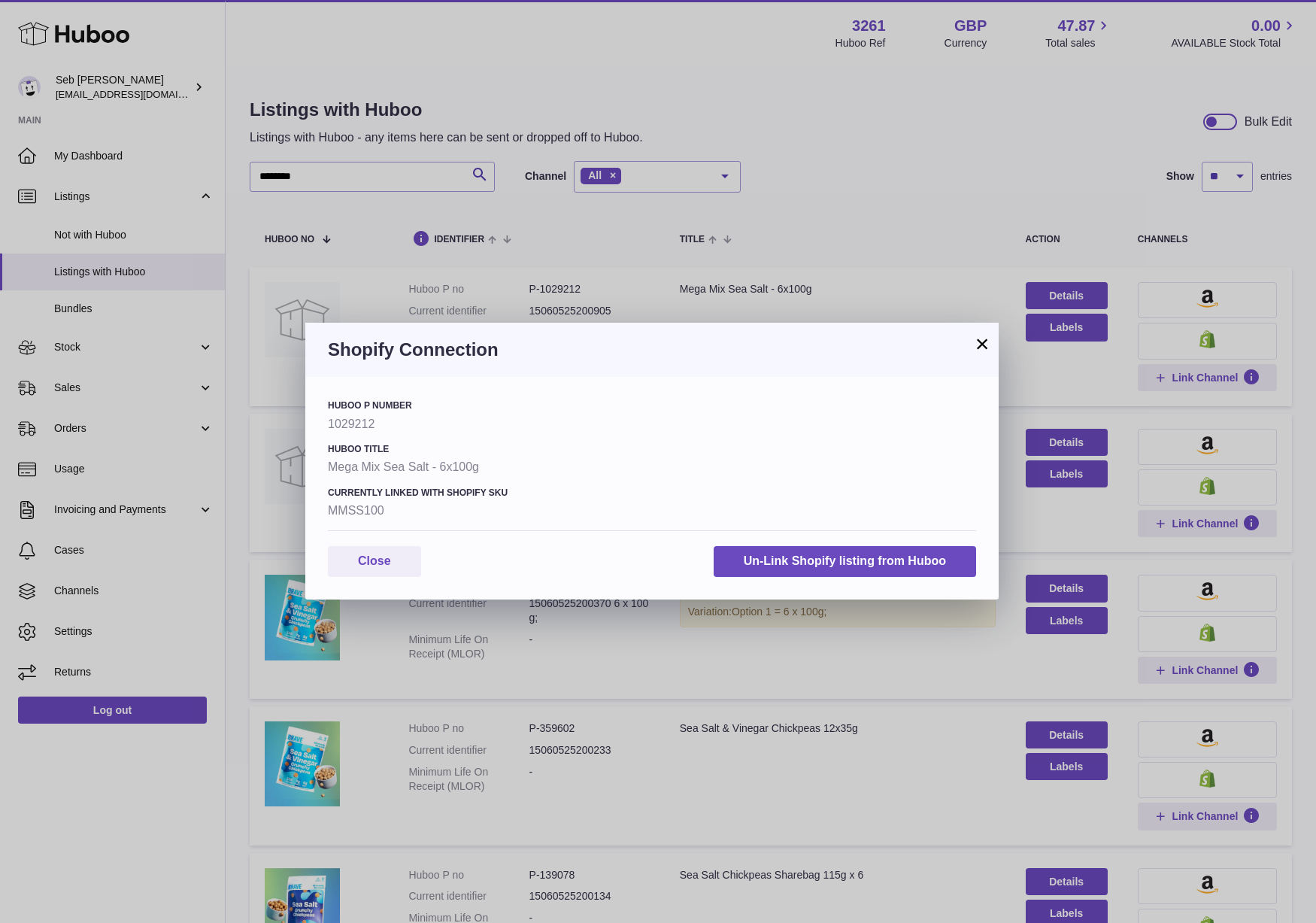
click at [976, 347] on button "×" at bounding box center [982, 343] width 18 height 18
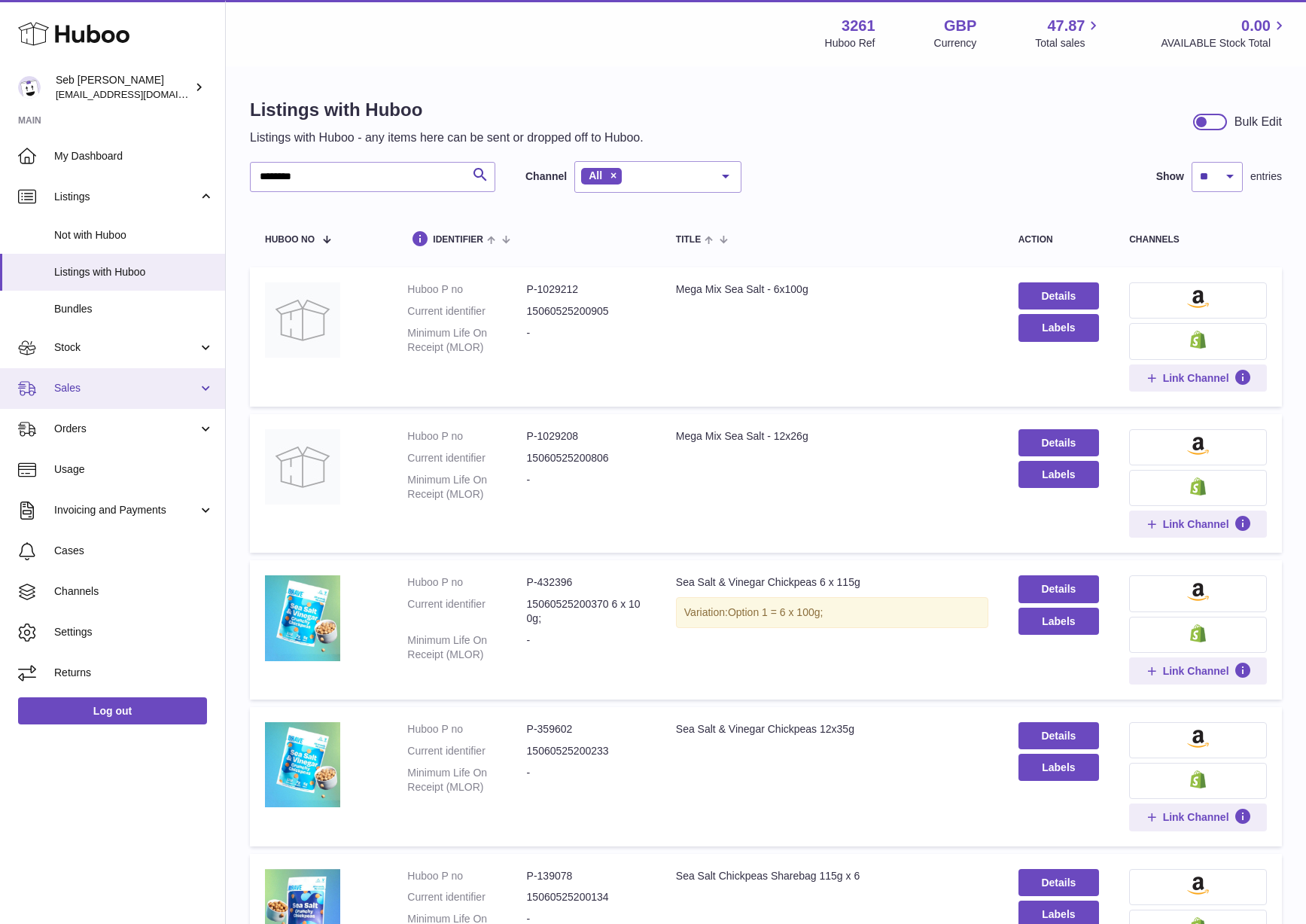
click at [134, 393] on span "Sales" at bounding box center [126, 388] width 144 height 15
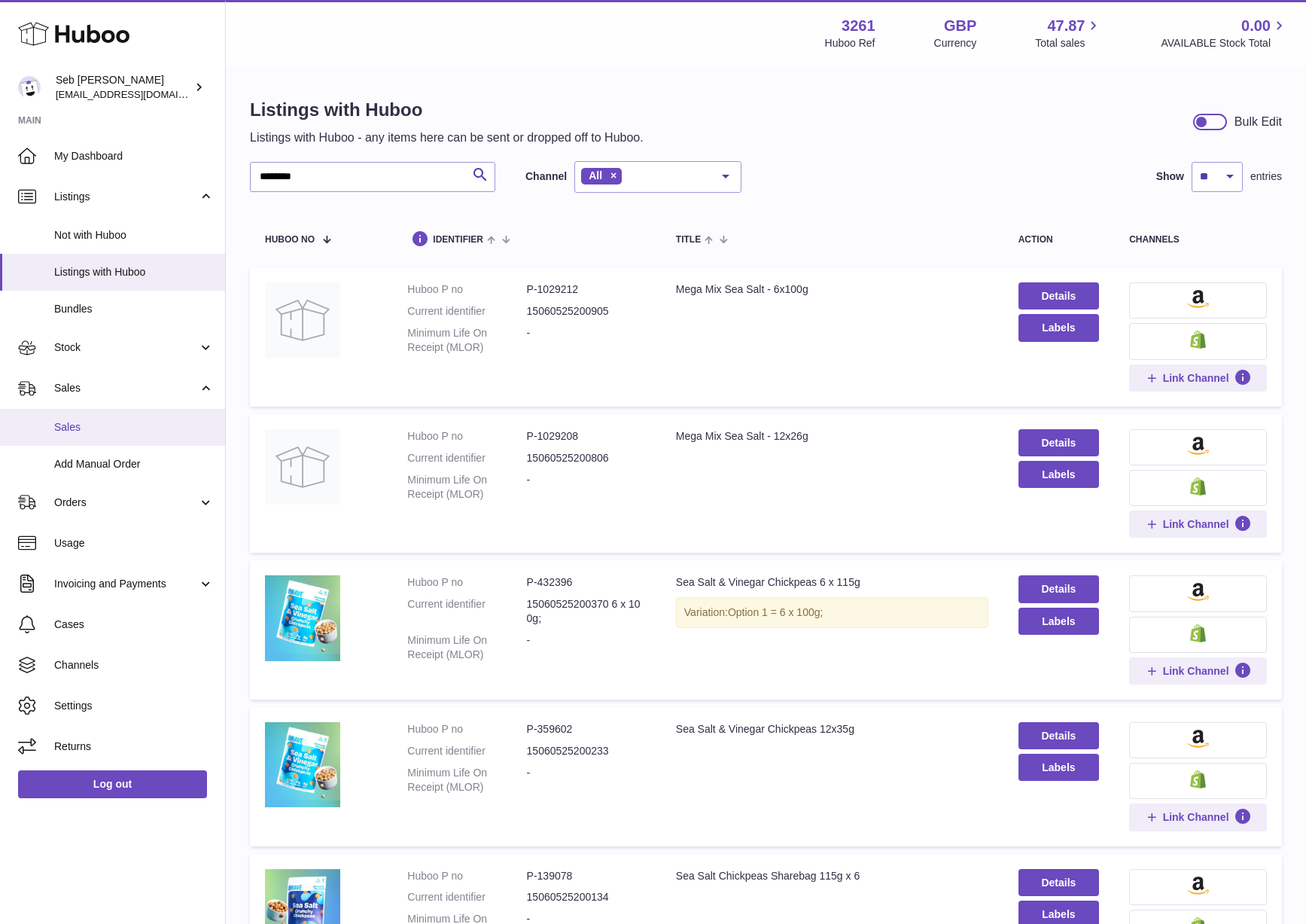
click at [127, 439] on link "Sales" at bounding box center [112, 426] width 225 height 36
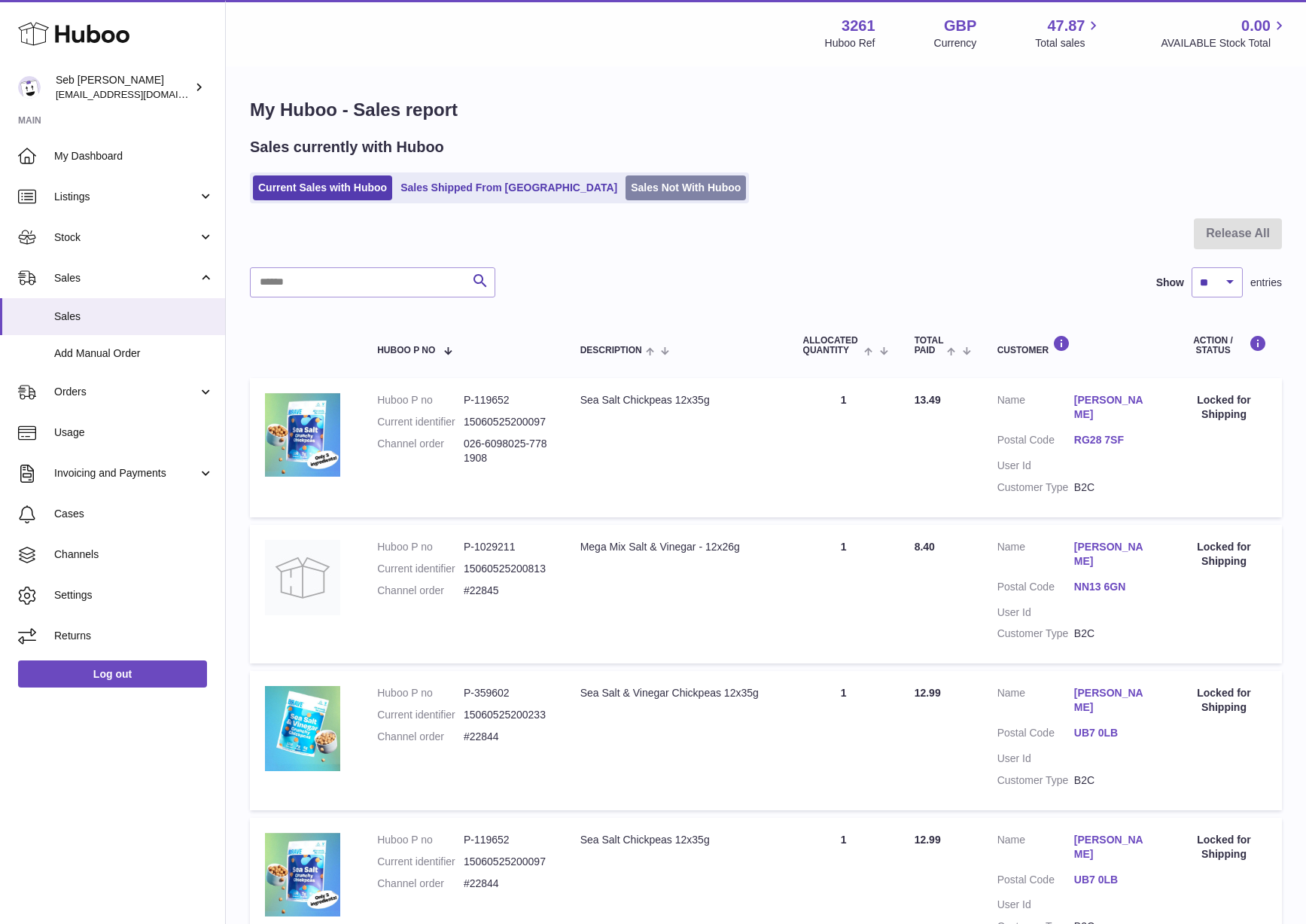
click at [626, 180] on link "Sales Not With Huboo" at bounding box center [686, 187] width 120 height 25
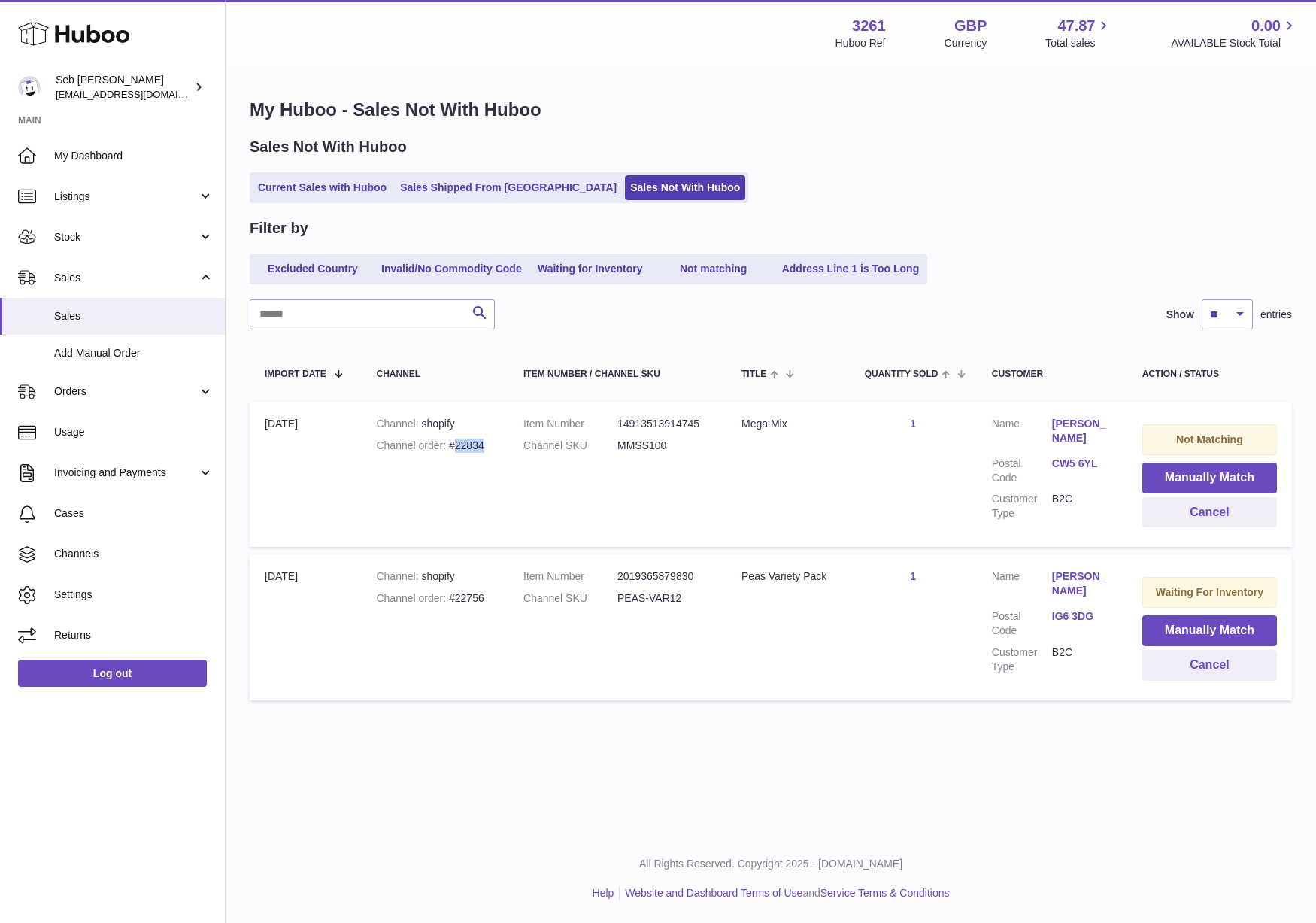
drag, startPoint x: 486, startPoint y: 444, endPoint x: 454, endPoint y: 447, distance: 32.1
click at [454, 447] on div "Channel order #22834" at bounding box center [433, 445] width 117 height 15
copy div "22834"
